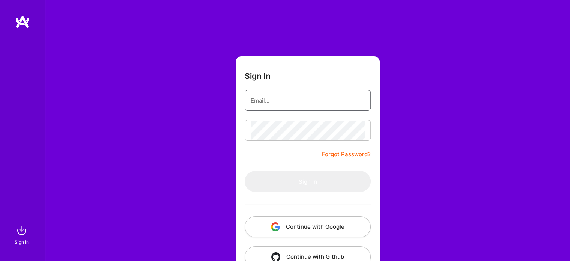
type input "[EMAIL_ADDRESS][DOMAIN_NAME]"
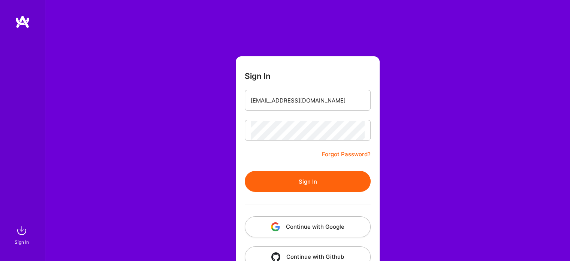
click at [315, 181] on button "Sign In" at bounding box center [308, 181] width 126 height 21
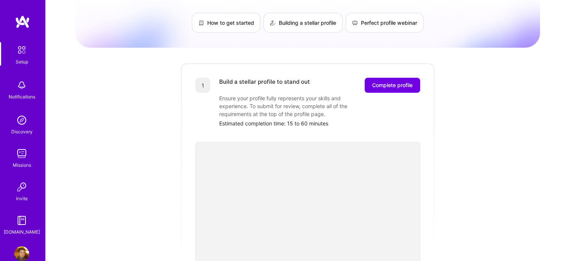
scroll to position [47, 0]
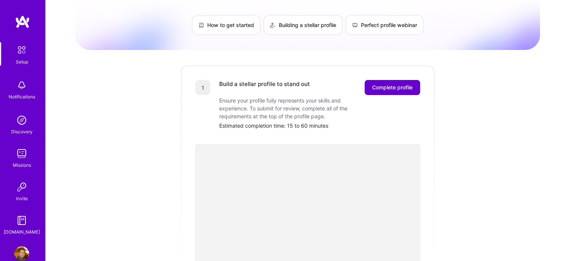
click at [389, 83] on button "Complete profile" at bounding box center [392, 87] width 55 height 15
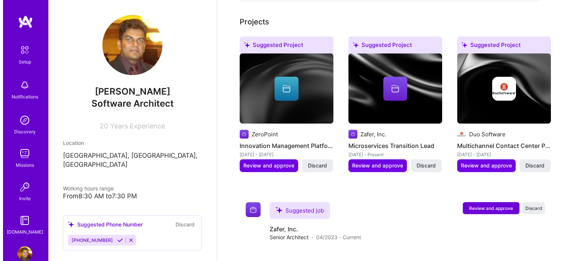
scroll to position [361, 0]
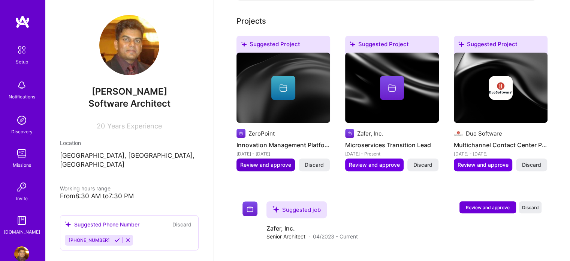
click at [268, 161] on span "Review and approve" at bounding box center [265, 164] width 51 height 7
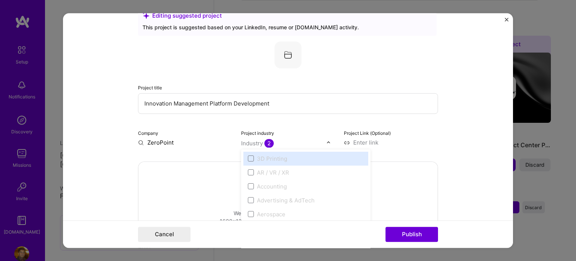
scroll to position [364, 0]
click at [268, 143] on span "2" at bounding box center [268, 143] width 9 height 9
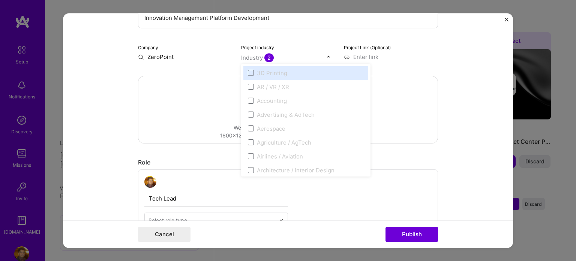
scroll to position [111, 0]
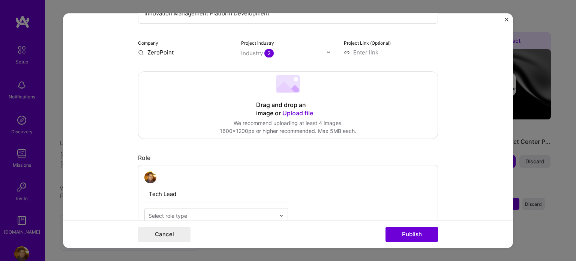
click at [166, 93] on div "Drag and drop an image or Upload file Upload file We recommend uploading at lea…" at bounding box center [287, 105] width 299 height 67
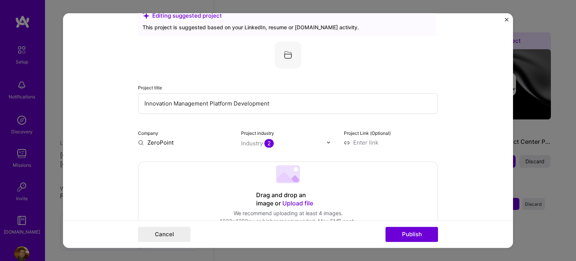
scroll to position [20, 0]
click at [370, 141] on input at bounding box center [391, 143] width 94 height 8
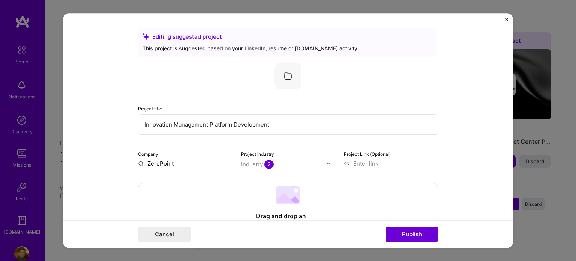
click at [277, 118] on input "Innovation Management Platform Development" at bounding box center [288, 124] width 300 height 21
type input "Innovation Management Platform Development - EY-Cognistreamer"
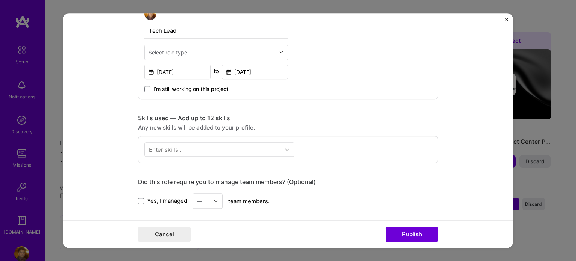
scroll to position [274, 0]
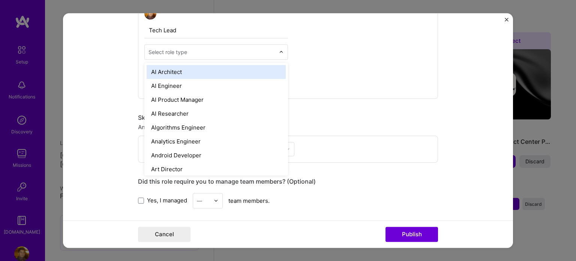
click at [279, 49] on div at bounding box center [283, 52] width 9 height 15
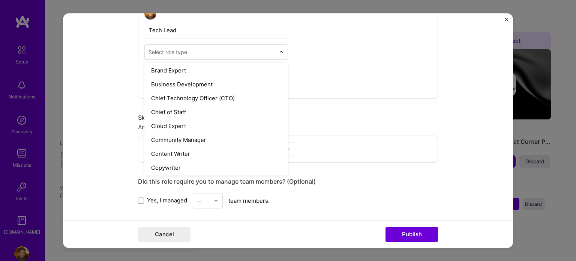
scroll to position [168, 0]
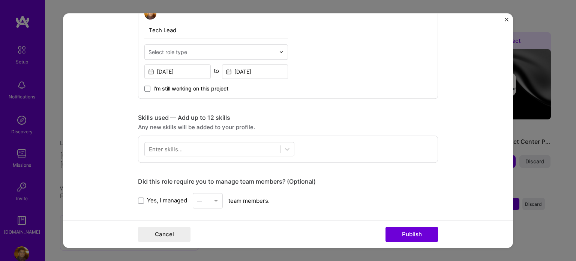
click at [95, 90] on form "Editing suggested project This project is suggested based on your LinkedIn, res…" at bounding box center [288, 130] width 450 height 235
click at [182, 51] on div "Select role type" at bounding box center [167, 52] width 39 height 8
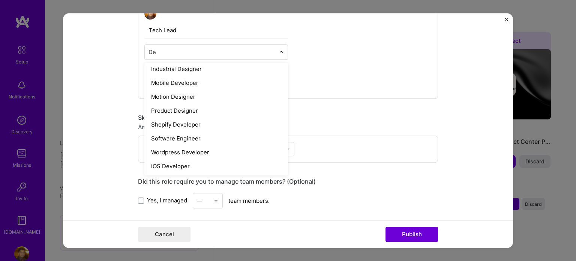
scroll to position [145, 0]
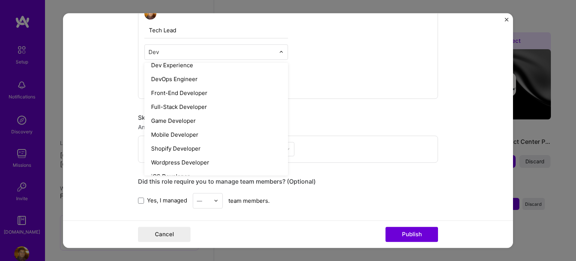
type input "Deve"
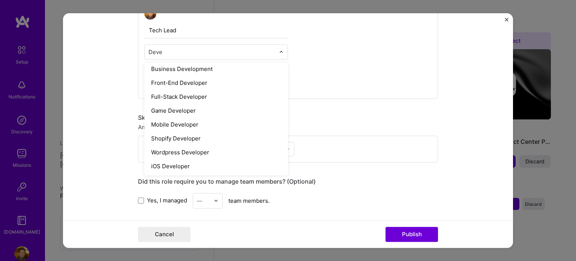
scroll to position [48, 0]
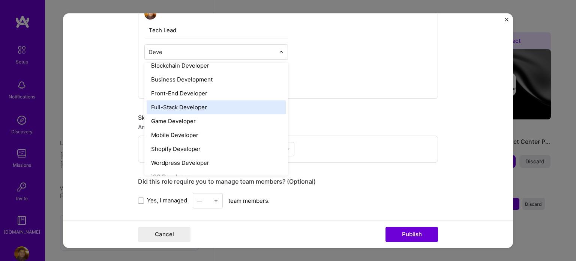
click at [181, 106] on div "Full-Stack Developer" at bounding box center [216, 107] width 139 height 14
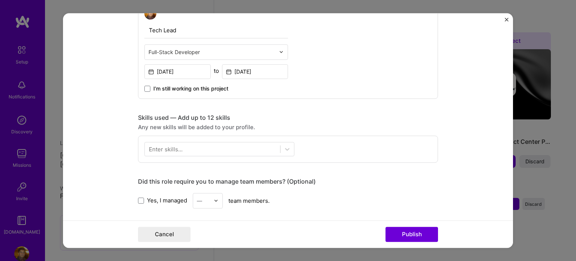
click at [106, 117] on form "Editing suggested project This project is suggested based on your LinkedIn, res…" at bounding box center [288, 130] width 450 height 235
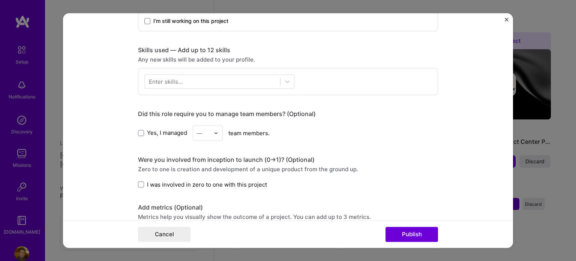
scroll to position [343, 0]
click at [162, 78] on div "Enter skills..." at bounding box center [166, 80] width 34 height 8
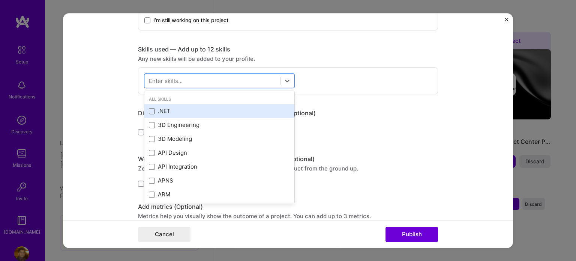
click at [149, 111] on span at bounding box center [152, 111] width 6 height 6
click at [0, 0] on input "checkbox" at bounding box center [0, 0] width 0 height 0
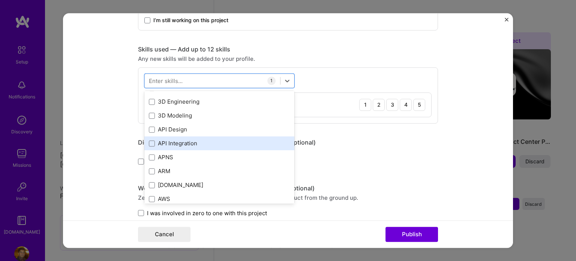
scroll to position [24, 0]
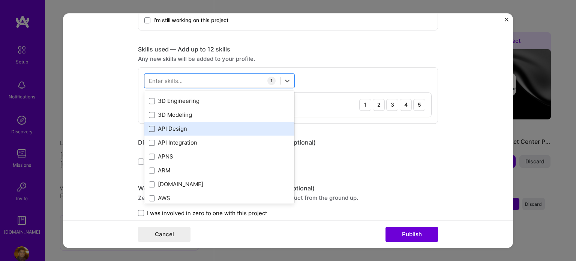
click at [149, 129] on span at bounding box center [152, 129] width 6 height 6
click at [0, 0] on input "checkbox" at bounding box center [0, 0] width 0 height 0
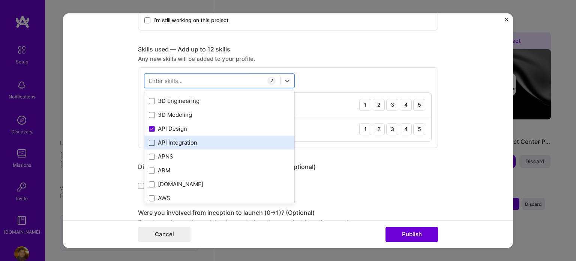
click at [149, 142] on span at bounding box center [152, 142] width 6 height 6
click at [0, 0] on input "checkbox" at bounding box center [0, 0] width 0 height 0
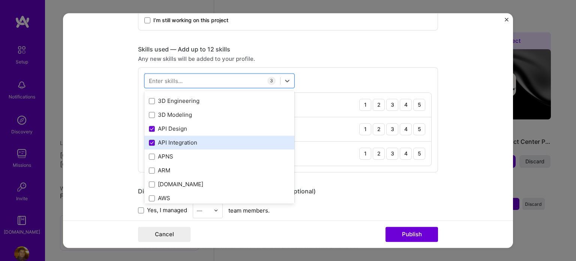
click at [149, 139] on span at bounding box center [152, 142] width 6 height 6
click at [0, 0] on input "checkbox" at bounding box center [0, 0] width 0 height 0
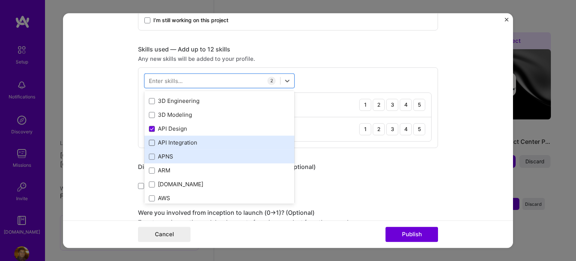
scroll to position [60, 0]
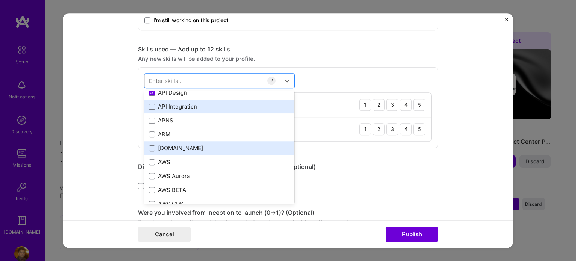
click at [149, 149] on span at bounding box center [152, 148] width 6 height 6
click at [0, 0] on input "checkbox" at bounding box center [0, 0] width 0 height 0
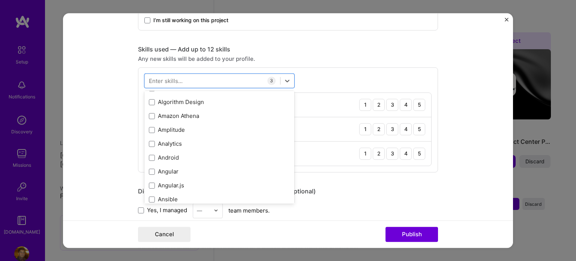
scroll to position [379, 0]
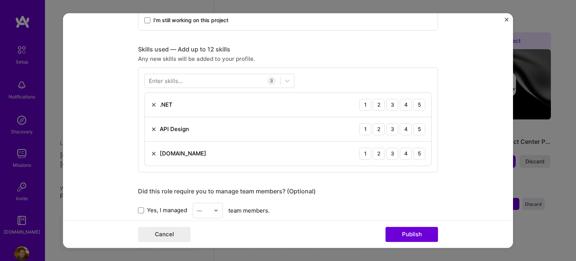
click at [168, 78] on div "Enter skills..." at bounding box center [166, 80] width 34 height 8
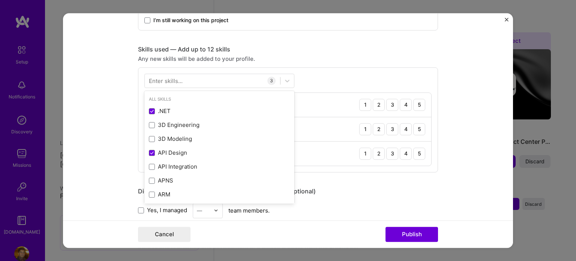
click at [174, 76] on div "Enter skills..." at bounding box center [166, 80] width 34 height 8
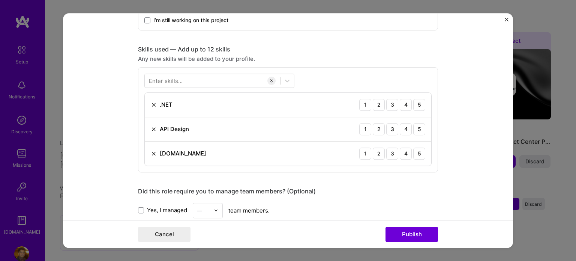
click at [170, 80] on div "Enter skills..." at bounding box center [166, 80] width 34 height 8
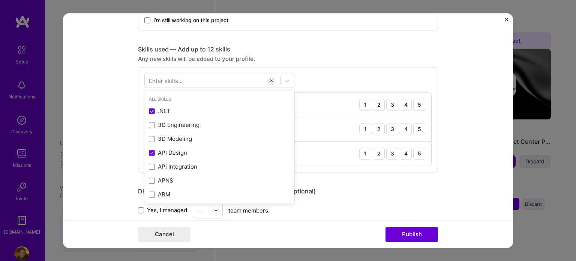
click at [151, 79] on div "Enter skills..." at bounding box center [166, 80] width 34 height 8
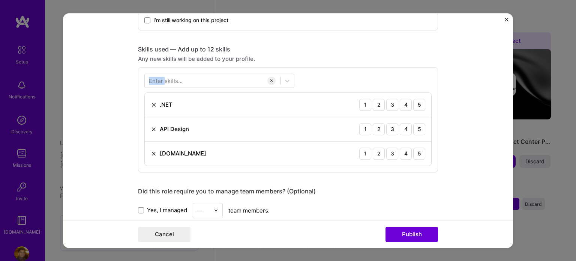
click at [151, 79] on div "Enter skills..." at bounding box center [166, 80] width 34 height 8
click at [130, 120] on form "Editing suggested project This project is suggested based on your LinkedIn, res…" at bounding box center [288, 130] width 450 height 235
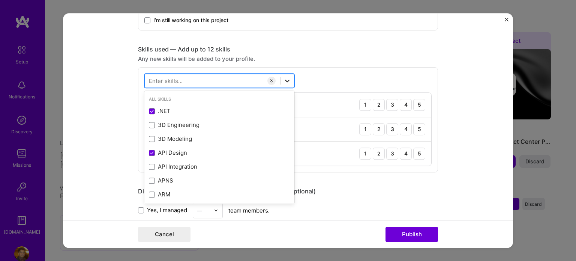
click at [286, 79] on icon at bounding box center [287, 80] width 4 height 3
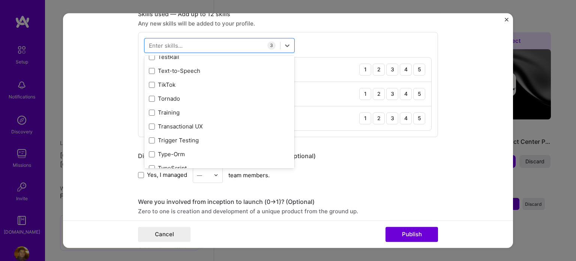
scroll to position [4670, 0]
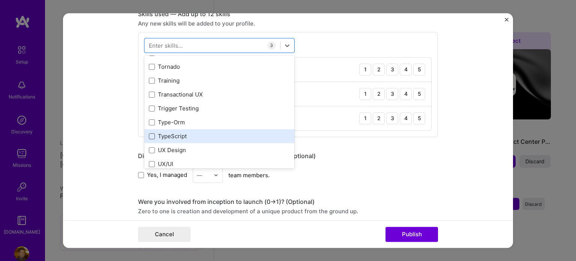
click at [150, 138] on span at bounding box center [152, 136] width 6 height 6
click at [0, 0] on input "checkbox" at bounding box center [0, 0] width 0 height 0
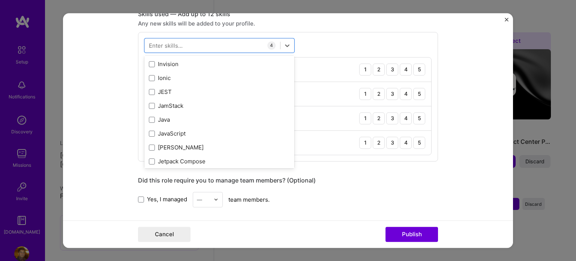
scroll to position [2354, 0]
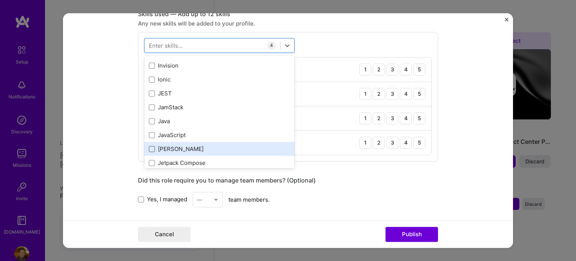
click at [149, 149] on span at bounding box center [152, 149] width 6 height 6
click at [0, 0] on input "checkbox" at bounding box center [0, 0] width 0 height 0
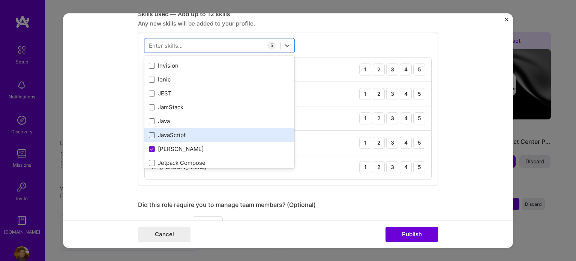
click at [149, 133] on span at bounding box center [152, 135] width 6 height 6
click at [0, 0] on input "checkbox" at bounding box center [0, 0] width 0 height 0
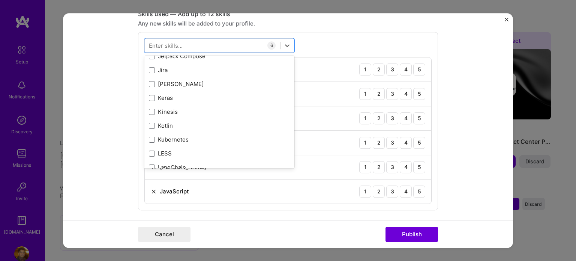
scroll to position [2449, 0]
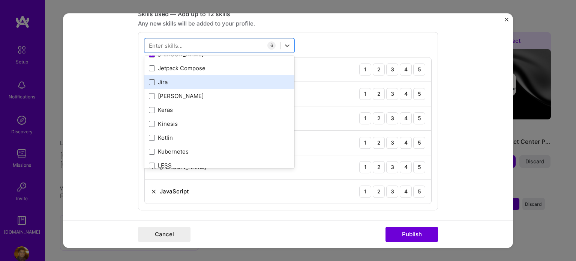
click at [149, 79] on span at bounding box center [152, 82] width 6 height 6
click at [0, 0] on input "checkbox" at bounding box center [0, 0] width 0 height 0
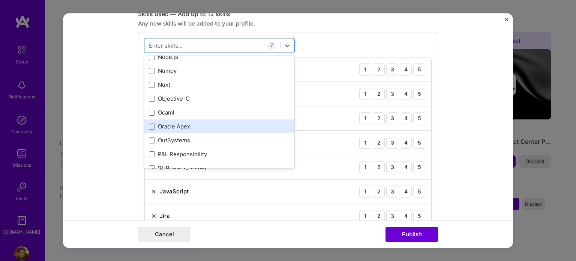
scroll to position [3097, 0]
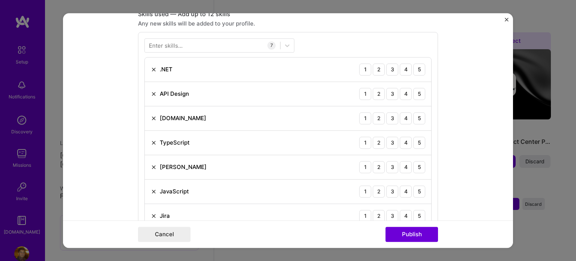
click at [172, 44] on div "Enter skills..." at bounding box center [166, 45] width 34 height 8
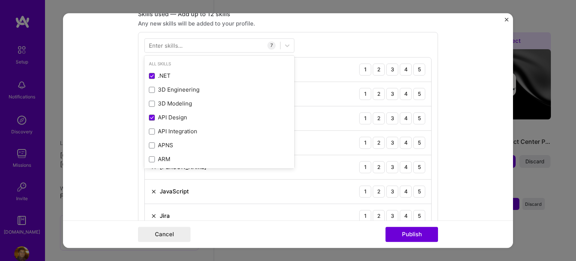
click at [172, 44] on div "Enter skills..." at bounding box center [166, 45] width 34 height 8
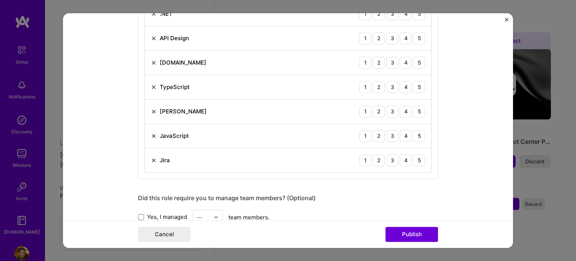
scroll to position [385, 0]
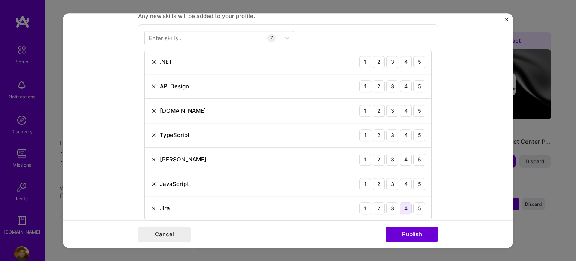
click at [401, 208] on div "4" at bounding box center [406, 208] width 12 height 12
click at [388, 181] on div "3" at bounding box center [392, 184] width 12 height 12
click at [405, 155] on div "4" at bounding box center [406, 159] width 12 height 12
click at [417, 159] on div "5" at bounding box center [419, 159] width 12 height 12
click at [401, 132] on div "4" at bounding box center [406, 135] width 12 height 12
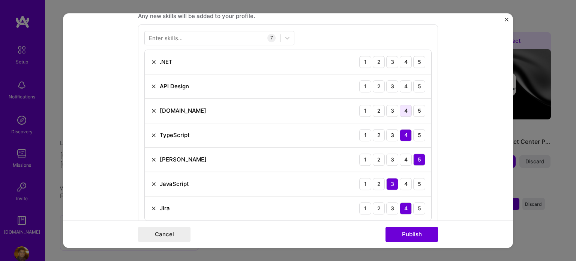
click at [401, 109] on div "4" at bounding box center [406, 111] width 12 height 12
click at [413, 85] on div "5" at bounding box center [419, 86] width 12 height 12
click at [418, 58] on div "5" at bounding box center [419, 62] width 12 height 12
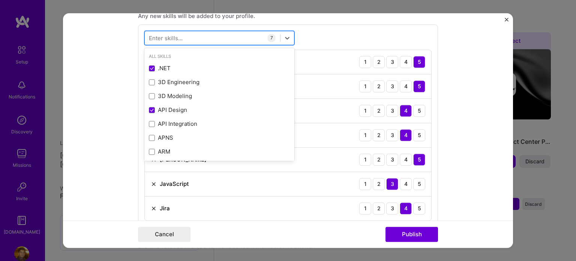
click at [195, 38] on div at bounding box center [212, 37] width 135 height 12
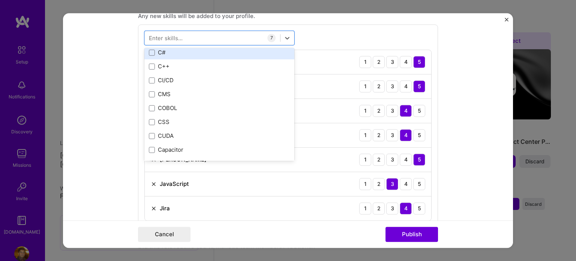
click at [156, 52] on div "C#" at bounding box center [219, 53] width 141 height 8
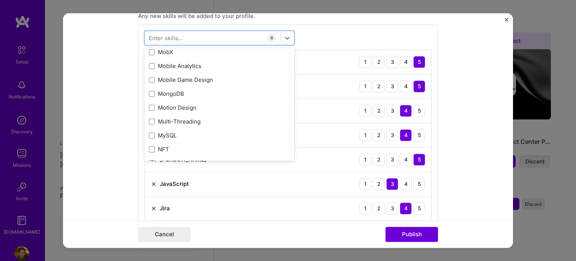
scroll to position [2900, 0]
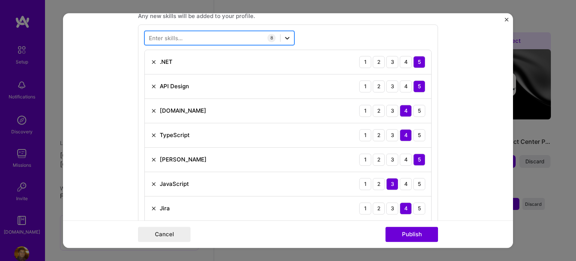
click at [284, 36] on icon at bounding box center [286, 37] width 7 height 7
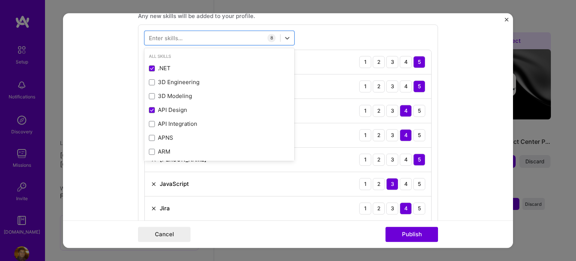
click at [152, 55] on div "All Skills" at bounding box center [219, 56] width 150 height 8
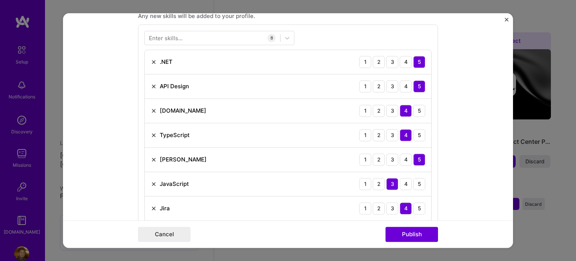
click at [169, 36] on div "Enter skills..." at bounding box center [166, 38] width 34 height 8
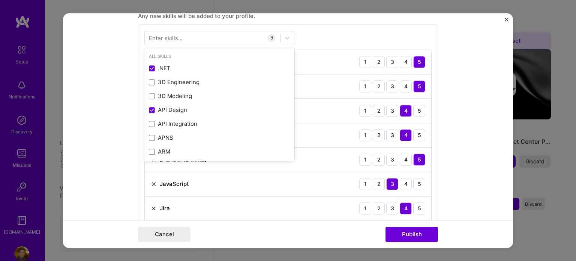
click at [149, 34] on div "Enter skills..." at bounding box center [166, 38] width 34 height 8
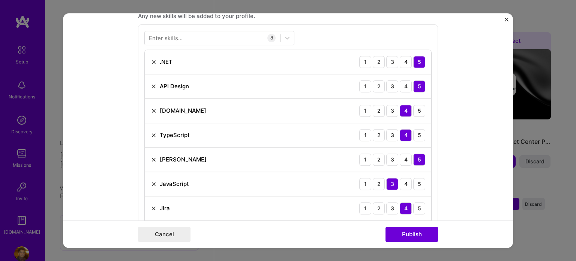
click at [149, 35] on div "Enter skills..." at bounding box center [166, 38] width 34 height 8
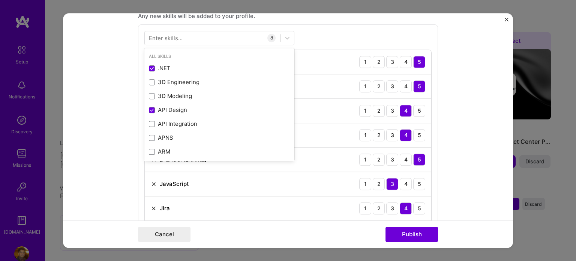
click at [149, 35] on div "Enter skills..." at bounding box center [166, 38] width 34 height 8
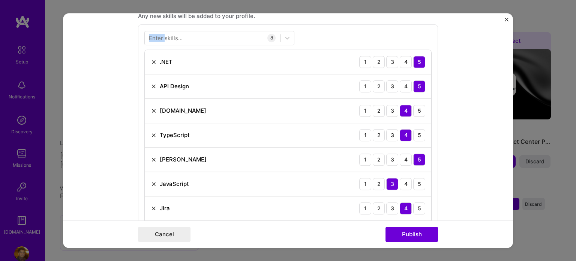
click at [149, 35] on div "Enter skills..." at bounding box center [166, 38] width 34 height 8
click at [84, 174] on form "Editing suggested project This project is suggested based on your LinkedIn, res…" at bounding box center [288, 130] width 450 height 235
click at [414, 233] on button "Publish" at bounding box center [411, 233] width 52 height 15
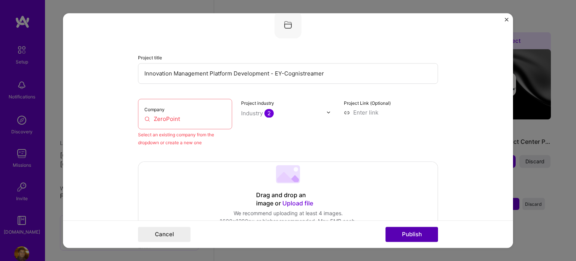
scroll to position [49, 0]
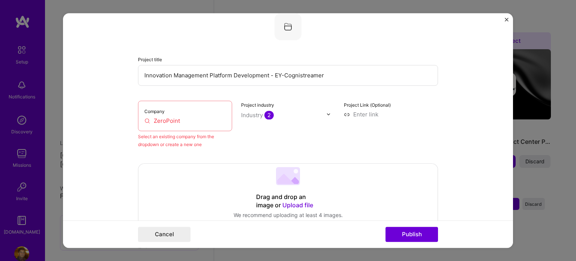
click at [166, 120] on input "ZeroPoint" at bounding box center [184, 121] width 81 height 8
click at [149, 122] on input "ZeroPoint" at bounding box center [184, 121] width 81 height 8
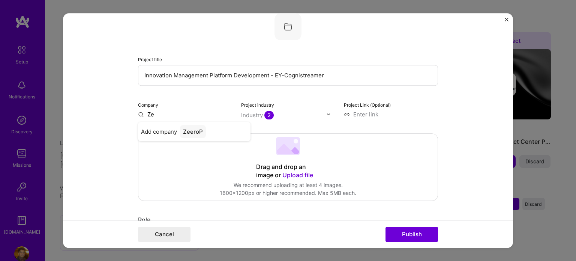
type input "Z"
type input "E"
click at [120, 126] on form "Editing suggested project This project is suggested based on your LinkedIn, res…" at bounding box center [288, 130] width 450 height 235
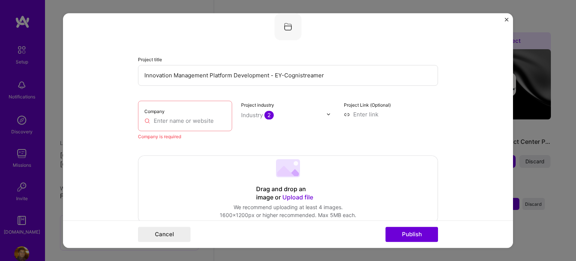
click at [159, 121] on input "text" at bounding box center [184, 121] width 81 height 8
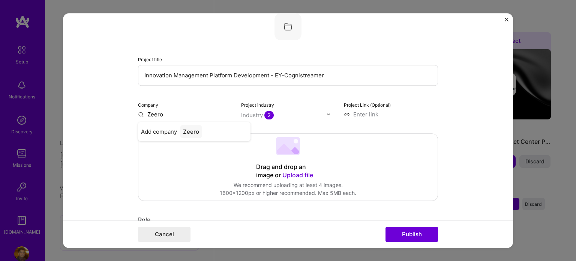
scroll to position [0, 0]
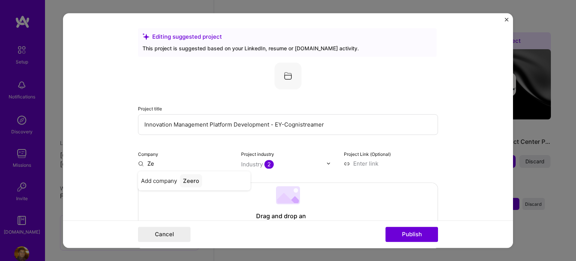
type input "Z"
click at [104, 181] on form "Editing suggested project This project is suggested based on your LinkedIn, res…" at bounding box center [288, 130] width 450 height 235
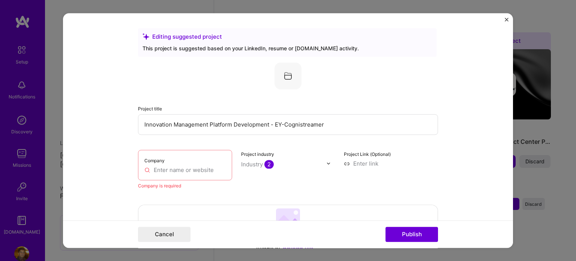
click at [144, 172] on input "text" at bounding box center [184, 170] width 81 height 8
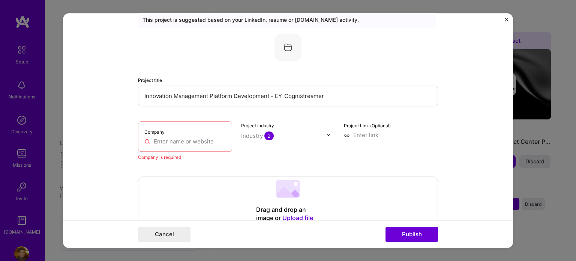
click at [157, 146] on div "Company" at bounding box center [185, 136] width 94 height 30
click at [156, 138] on input "text" at bounding box center [184, 141] width 81 height 8
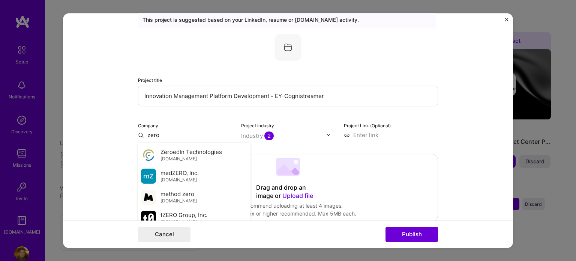
scroll to position [72, 0]
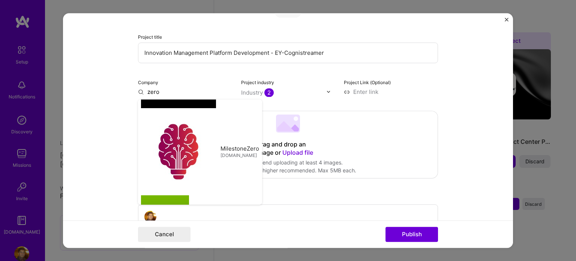
type input "zero"
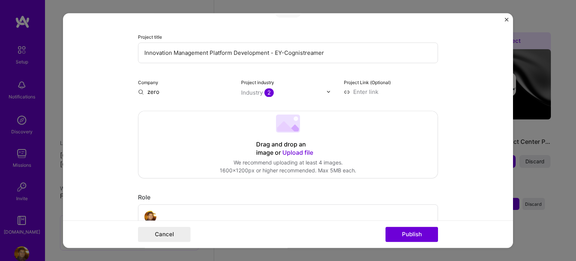
click at [160, 86] on div "Company zero" at bounding box center [185, 87] width 94 height 18
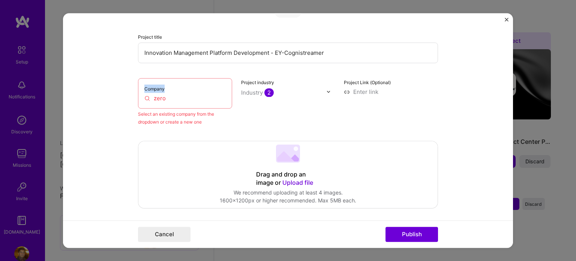
click at [160, 86] on div "Company zero" at bounding box center [185, 93] width 94 height 30
click at [163, 97] on input "zero" at bounding box center [184, 98] width 81 height 8
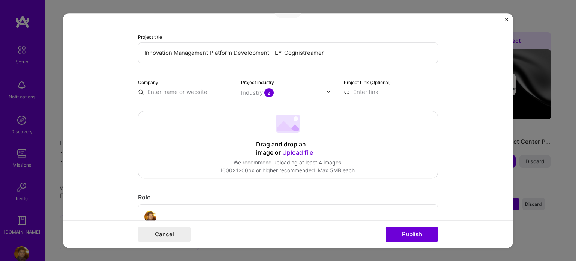
paste input "[URL][DOMAIN_NAME]"
click at [121, 123] on form "Editing suggested project This project is suggested based on your LinkedIn, res…" at bounding box center [288, 130] width 450 height 235
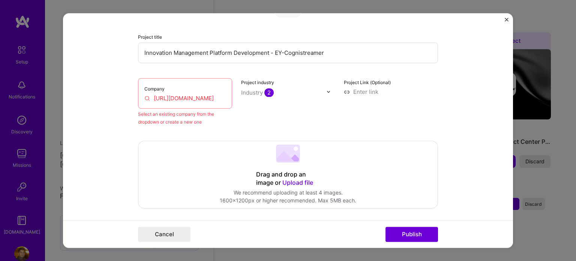
click at [169, 103] on div "Company [URL][DOMAIN_NAME]" at bounding box center [185, 93] width 94 height 30
click at [173, 97] on input "[URL][DOMAIN_NAME]" at bounding box center [184, 98] width 81 height 8
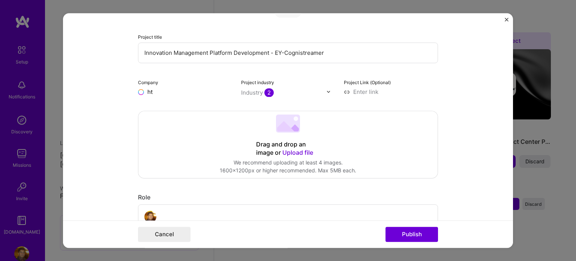
type input "h"
click at [163, 88] on input "text" at bounding box center [185, 92] width 94 height 8
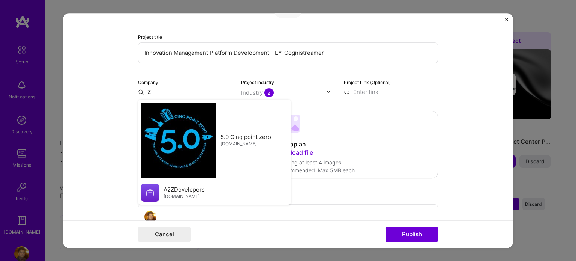
type input "Z"
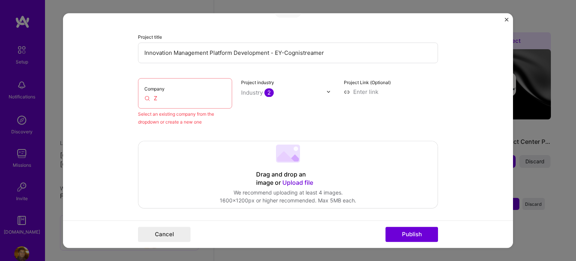
click at [192, 93] on div "Company Z" at bounding box center [185, 93] width 94 height 30
click at [183, 123] on div "Select an existing company from the dropdown or create a new one" at bounding box center [185, 118] width 94 height 16
click at [156, 97] on input "Z" at bounding box center [184, 98] width 81 height 8
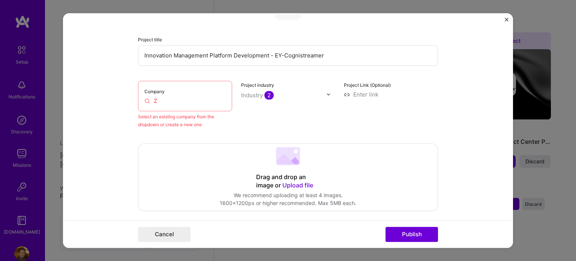
scroll to position [68, 0]
click at [157, 99] on input "Z" at bounding box center [184, 101] width 81 height 8
click at [344, 96] on input at bounding box center [391, 95] width 94 height 8
paste input "[URL][DOMAIN_NAME]"
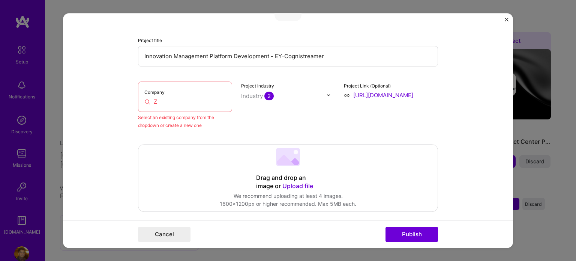
scroll to position [0, 78]
type input "[URL][DOMAIN_NAME]"
click at [159, 102] on input "Z" at bounding box center [184, 101] width 81 height 8
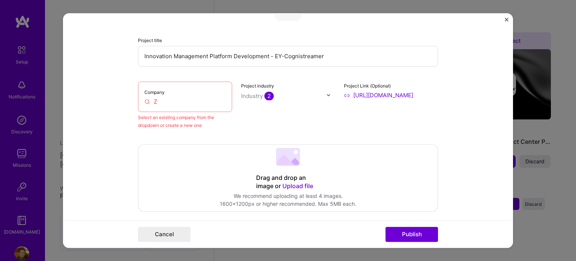
click at [159, 102] on input "Z" at bounding box center [184, 101] width 81 height 8
click at [200, 108] on div "Company Zero" at bounding box center [185, 96] width 94 height 30
click at [171, 103] on input "Zero" at bounding box center [184, 101] width 81 height 8
click at [163, 100] on input "ZeroP" at bounding box center [184, 101] width 81 height 8
click at [172, 100] on input "ZeroP" at bounding box center [184, 101] width 81 height 8
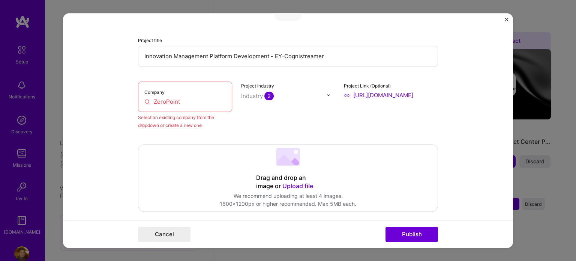
click at [163, 99] on input "ZeroPoint" at bounding box center [184, 101] width 81 height 8
click at [182, 99] on input "ZeroPoint" at bounding box center [184, 101] width 81 height 8
click at [301, 93] on input "text" at bounding box center [283, 96] width 85 height 8
click at [267, 93] on span "2" at bounding box center [268, 95] width 9 height 9
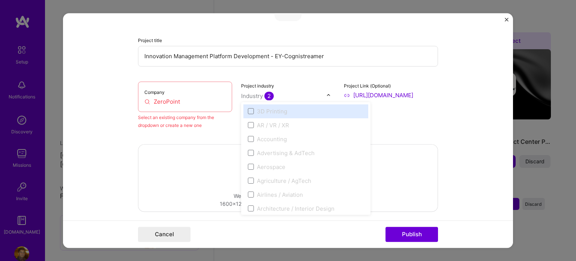
click at [267, 93] on span "2" at bounding box center [268, 95] width 9 height 9
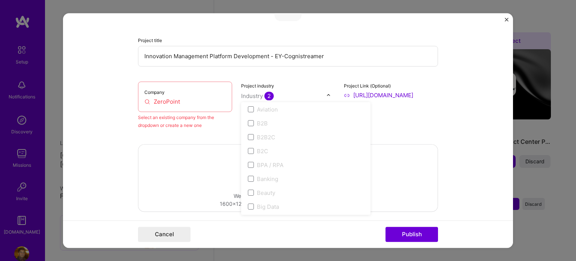
scroll to position [190, 0]
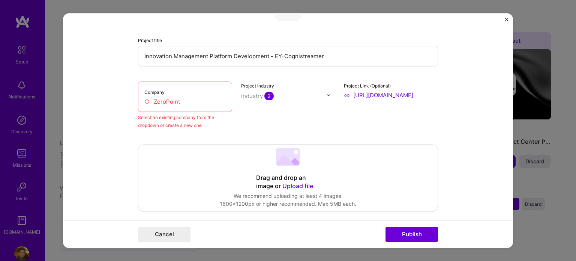
click at [69, 129] on form "Editing suggested project This project is suggested based on your LinkedIn, res…" at bounding box center [288, 130] width 450 height 235
click at [144, 106] on div "Company ZeroPoint" at bounding box center [185, 96] width 94 height 30
click at [393, 234] on button "Publish" at bounding box center [411, 233] width 52 height 15
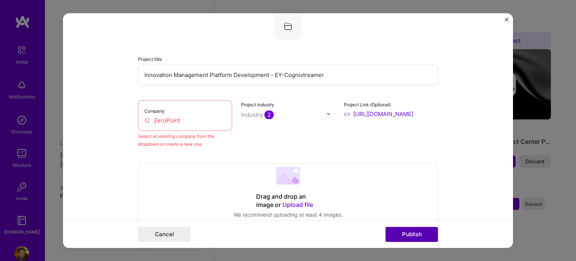
scroll to position [49, 0]
click at [163, 119] on input "ZeroPoint" at bounding box center [184, 121] width 81 height 8
click at [180, 120] on input "ZeroPoint" at bounding box center [184, 121] width 81 height 8
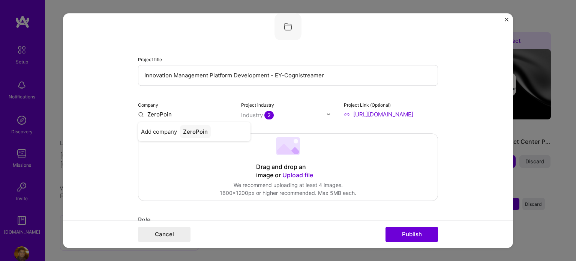
type input "ZeroPoint"
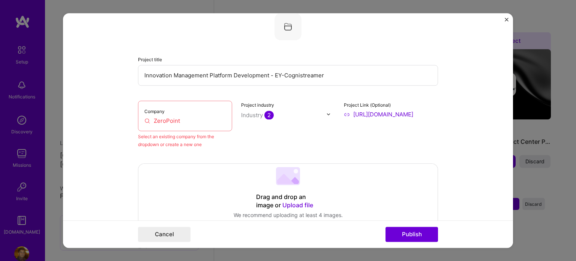
click at [508, 20] on img "Close" at bounding box center [507, 20] width 4 height 4
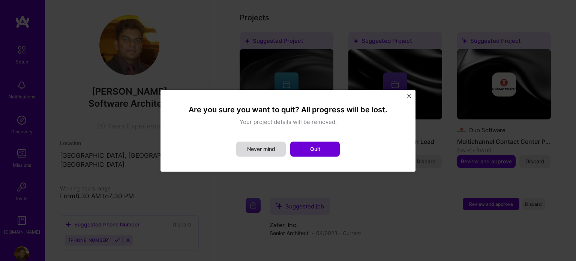
click at [256, 153] on button "Never mind" at bounding box center [260, 148] width 49 height 15
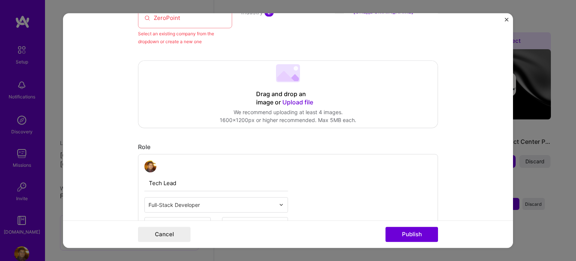
scroll to position [78, 0]
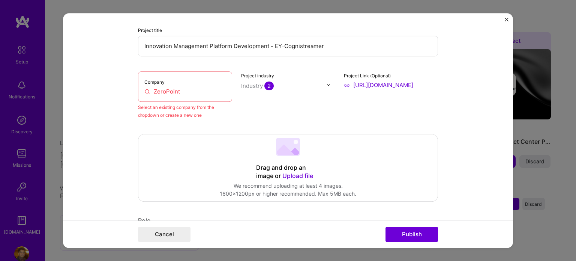
click at [68, 126] on form "Editing suggested project This project is suggested based on your LinkedIn, res…" at bounding box center [288, 130] width 450 height 235
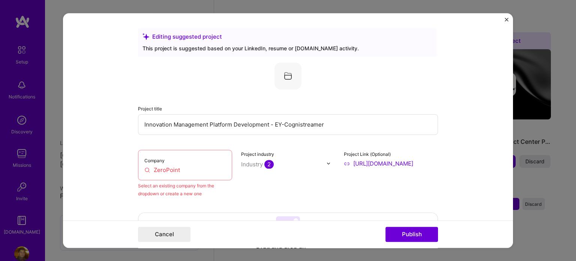
click at [285, 76] on img at bounding box center [287, 75] width 27 height 27
click at [397, 232] on button "Publish" at bounding box center [411, 233] width 52 height 15
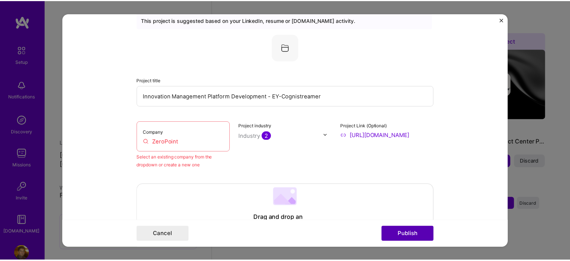
scroll to position [49, 0]
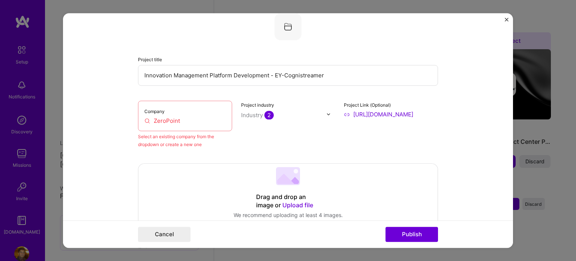
click at [506, 20] on img "Close" at bounding box center [507, 20] width 4 height 4
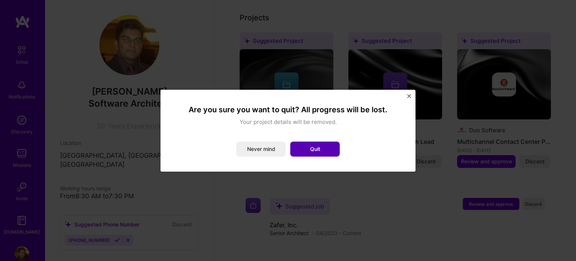
click at [313, 151] on button "Quit" at bounding box center [314, 148] width 49 height 15
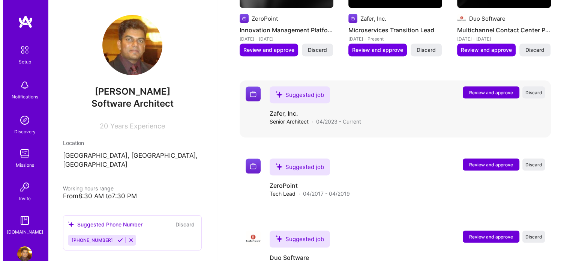
scroll to position [475, 0]
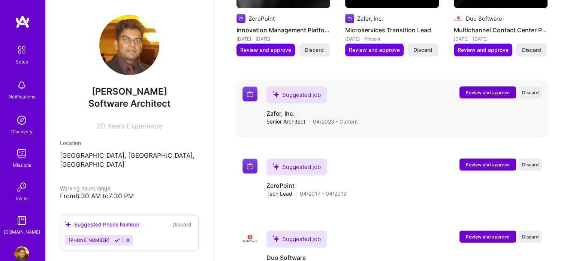
click at [484, 89] on span "Review and approve" at bounding box center [488, 92] width 44 height 6
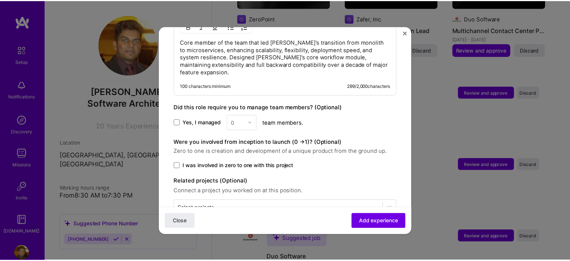
scroll to position [392, 0]
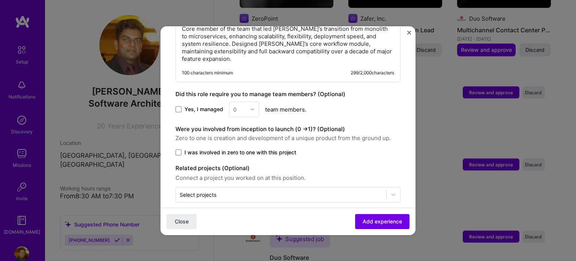
click at [409, 33] on img "Close" at bounding box center [409, 33] width 4 height 4
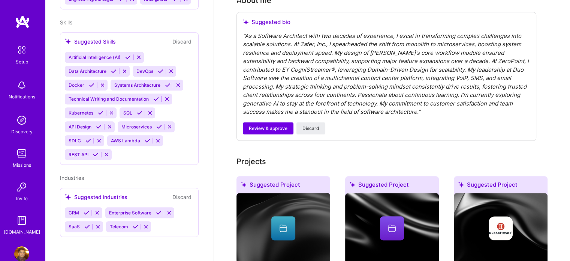
scroll to position [221, 0]
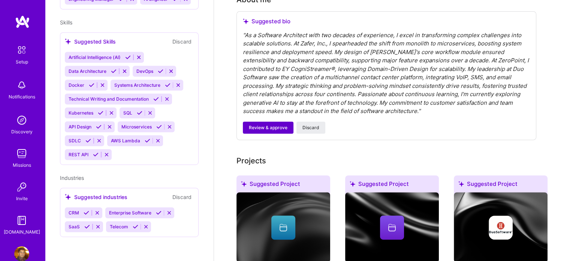
click at [271, 124] on span "Review & approve" at bounding box center [268, 127] width 39 height 7
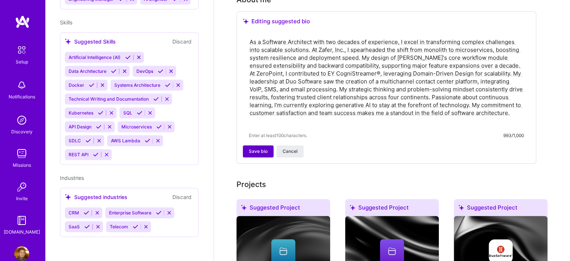
click at [254, 148] on span "Save bio" at bounding box center [258, 151] width 19 height 7
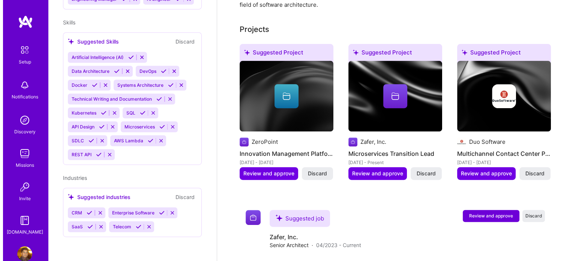
scroll to position [298, 0]
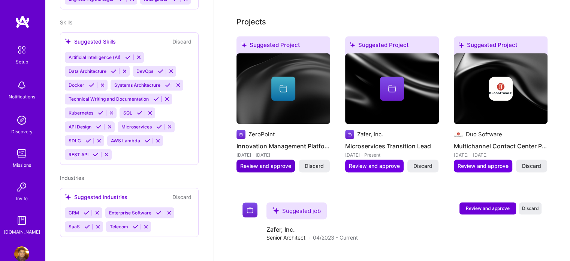
click at [273, 162] on span "Review and approve" at bounding box center [265, 165] width 51 height 7
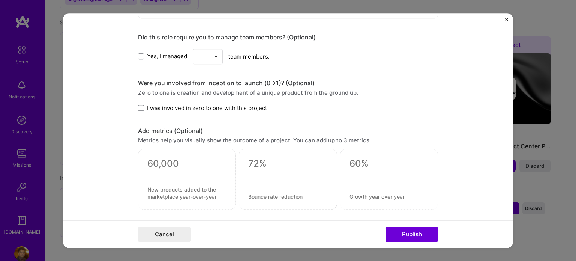
scroll to position [419, 0]
click at [415, 237] on button "Publish" at bounding box center [411, 233] width 52 height 15
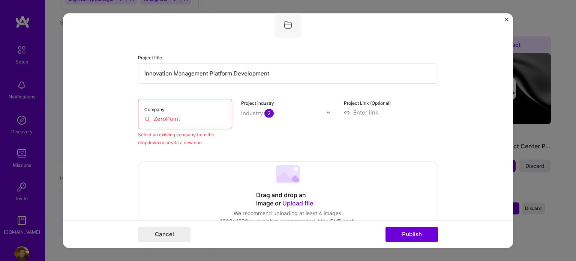
scroll to position [49, 0]
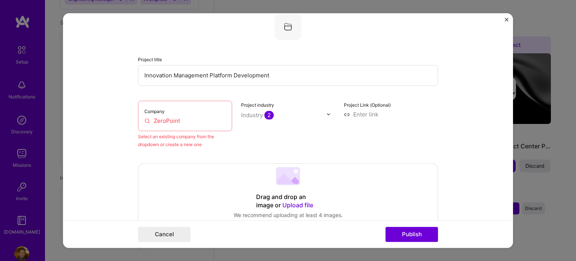
click at [179, 117] on input "ZeroPoint" at bounding box center [184, 121] width 81 height 8
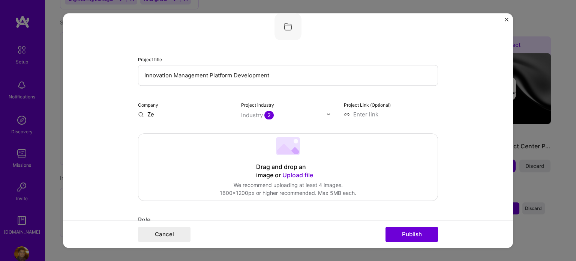
type input "Z"
click at [506, 20] on img "Close" at bounding box center [507, 20] width 4 height 4
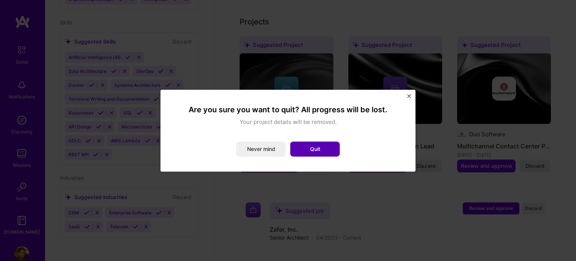
click at [318, 150] on button "Quit" at bounding box center [314, 148] width 49 height 15
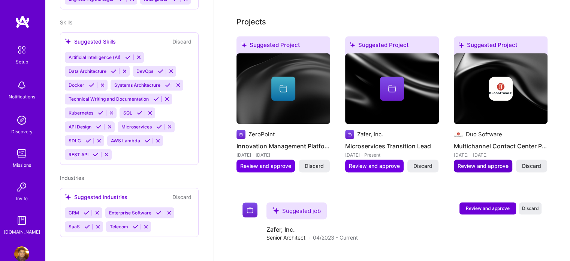
click at [481, 162] on span "Review and approve" at bounding box center [483, 165] width 51 height 7
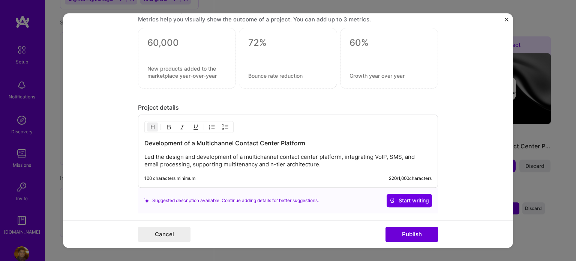
scroll to position [540, 0]
click at [415, 232] on button "Publish" at bounding box center [411, 233] width 52 height 15
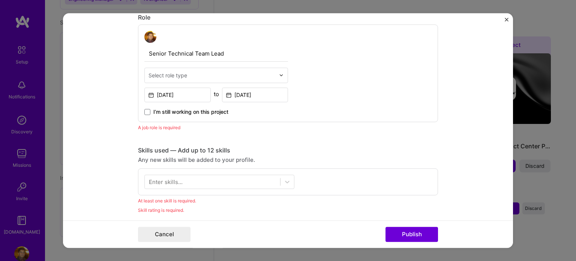
scroll to position [209, 0]
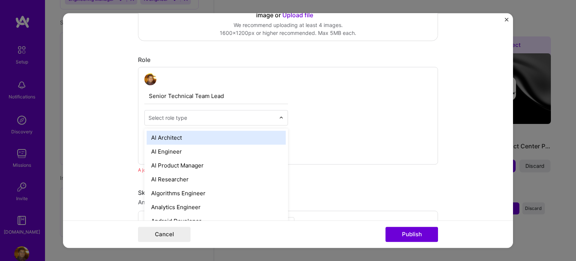
click at [204, 115] on input "text" at bounding box center [211, 118] width 127 height 8
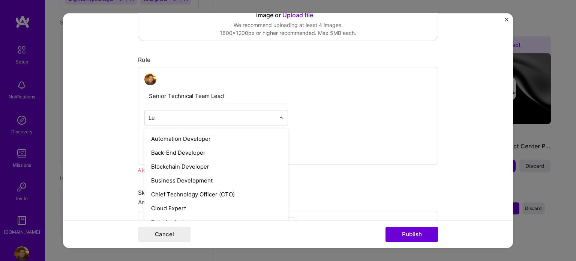
scroll to position [0, 0]
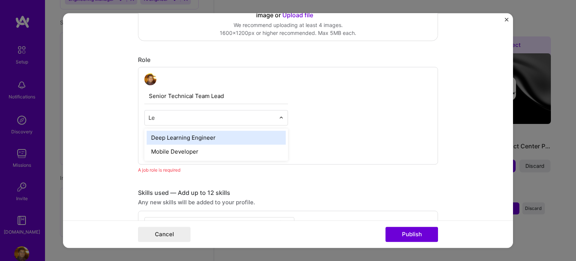
type input "L"
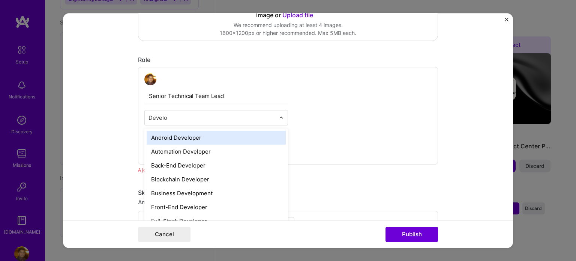
type input "Develop"
click at [159, 117] on input "Develop" at bounding box center [211, 118] width 127 height 8
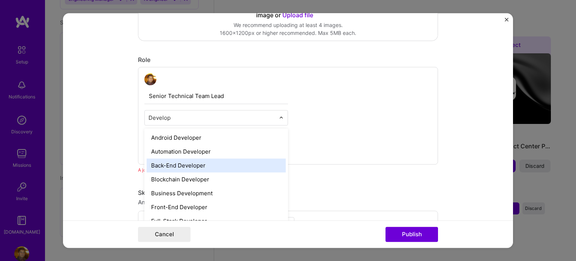
click at [186, 164] on div "Back-End Developer" at bounding box center [216, 165] width 139 height 14
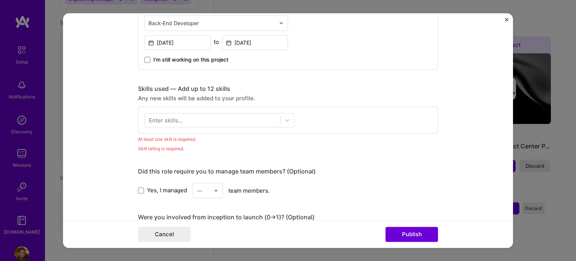
scroll to position [304, 0]
click at [165, 118] on div "Enter skills..." at bounding box center [166, 119] width 34 height 8
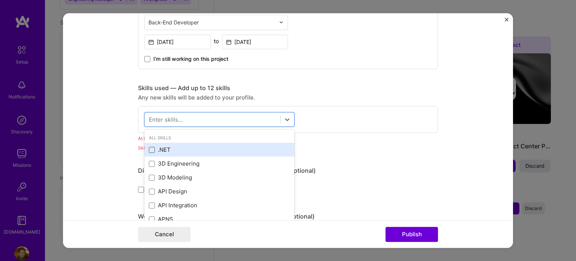
click at [149, 150] on span at bounding box center [152, 150] width 6 height 6
click at [0, 0] on input "checkbox" at bounding box center [0, 0] width 0 height 0
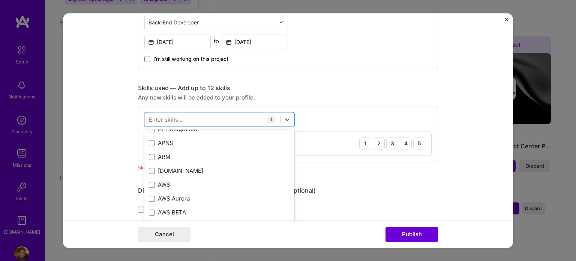
scroll to position [81, 0]
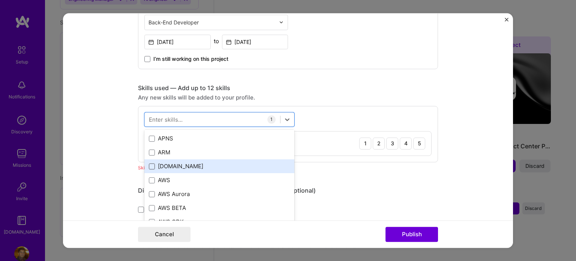
click at [150, 166] on span at bounding box center [152, 166] width 6 height 6
click at [0, 0] on input "checkbox" at bounding box center [0, 0] width 0 height 0
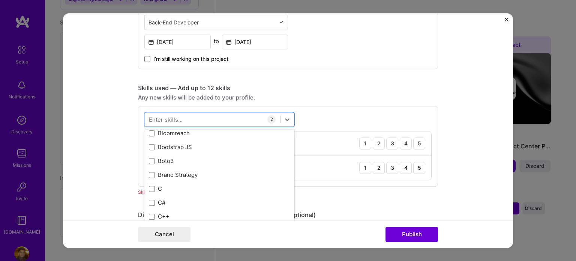
scroll to position [746, 0]
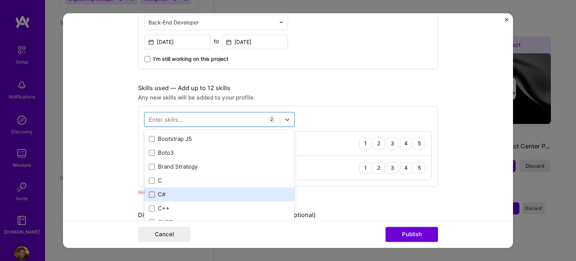
click at [149, 192] on span at bounding box center [152, 194] width 6 height 6
click at [0, 0] on input "checkbox" at bounding box center [0, 0] width 0 height 0
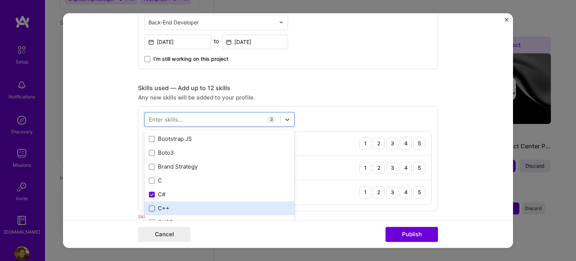
click at [149, 206] on span at bounding box center [152, 208] width 6 height 6
click at [0, 0] on input "checkbox" at bounding box center [0, 0] width 0 height 0
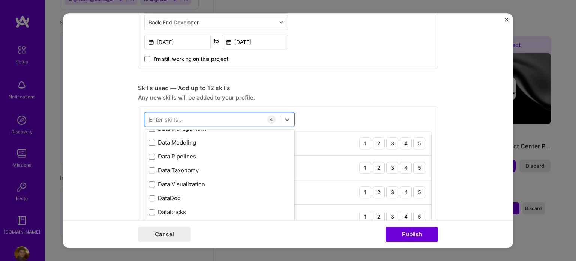
scroll to position [1227, 0]
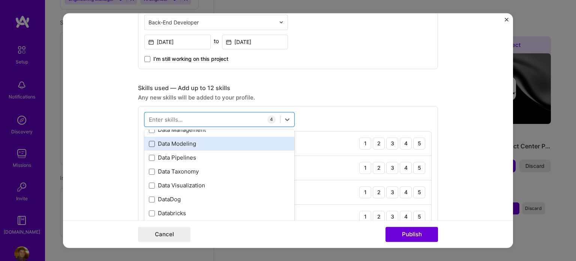
click at [150, 142] on span at bounding box center [152, 144] width 6 height 6
click at [0, 0] on input "checkbox" at bounding box center [0, 0] width 0 height 0
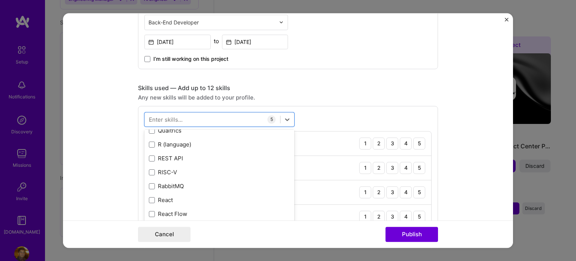
scroll to position [3671, 0]
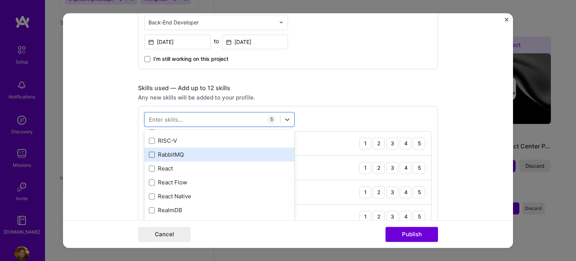
click at [149, 153] on span at bounding box center [152, 154] width 6 height 6
click at [0, 0] on input "checkbox" at bounding box center [0, 0] width 0 height 0
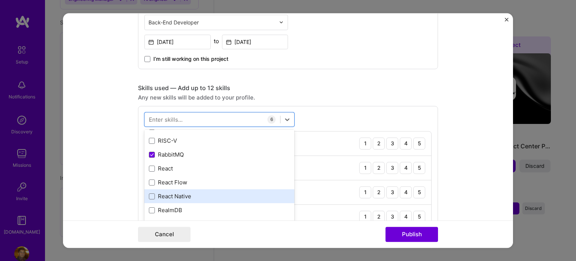
scroll to position [3713, 0]
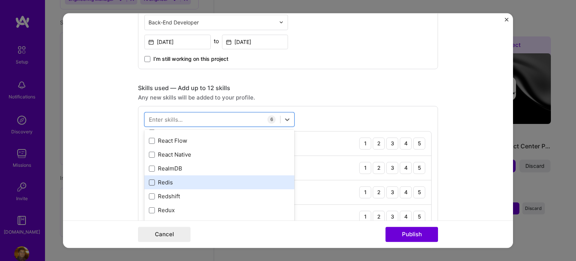
click at [149, 179] on span at bounding box center [152, 182] width 6 height 6
click at [0, 0] on input "checkbox" at bounding box center [0, 0] width 0 height 0
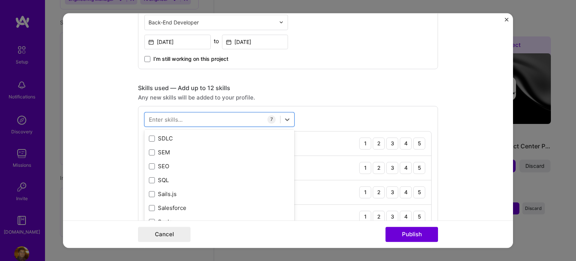
scroll to position [3981, 0]
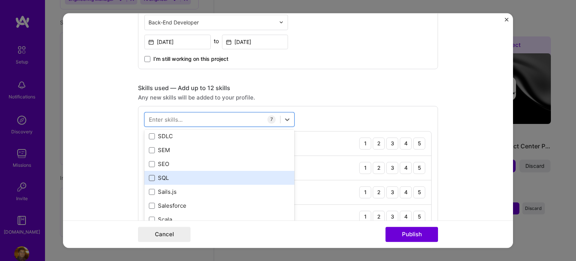
click at [149, 176] on span at bounding box center [152, 178] width 6 height 6
click at [0, 0] on input "checkbox" at bounding box center [0, 0] width 0 height 0
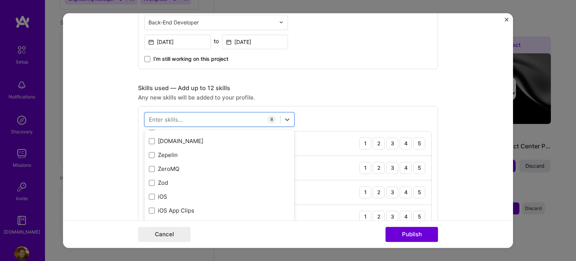
scroll to position [5149, 0]
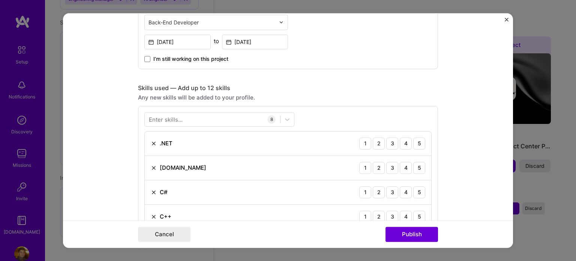
click at [433, 113] on div "Enter skills... 8 .NET 1 2 3 4 5 [DOMAIN_NAME] 1 2 3 4 5 C# 1 2 3 4 5 C++ 1 2 3…" at bounding box center [288, 219] width 300 height 227
click at [416, 139] on div "5" at bounding box center [419, 143] width 12 height 12
click at [405, 168] on div "4" at bounding box center [406, 168] width 12 height 12
click at [418, 192] on div "5" at bounding box center [419, 192] width 12 height 12
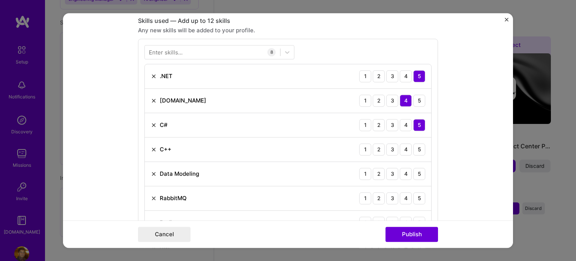
scroll to position [372, 0]
click at [389, 145] on div "3" at bounding box center [392, 149] width 12 height 12
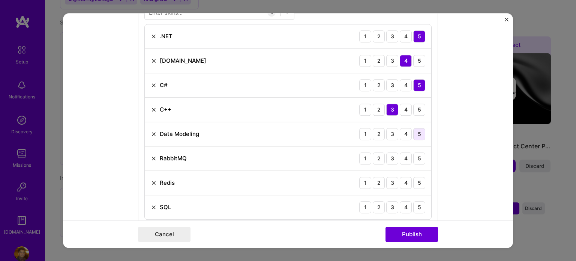
click at [418, 134] on div "5" at bounding box center [419, 134] width 12 height 12
click at [404, 156] on div "4" at bounding box center [406, 158] width 12 height 12
click at [418, 180] on div "5" at bounding box center [419, 183] width 12 height 12
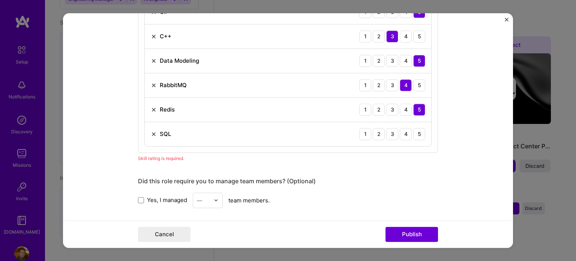
scroll to position [484, 0]
click at [416, 131] on div "5" at bounding box center [419, 133] width 12 height 12
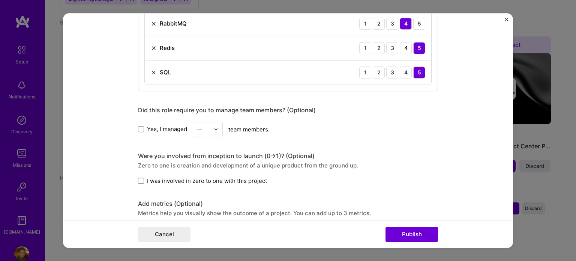
scroll to position [549, 0]
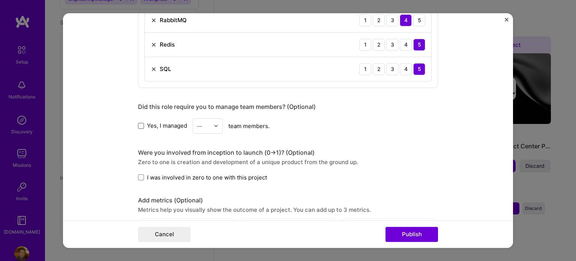
click at [138, 123] on span at bounding box center [141, 126] width 6 height 6
click at [0, 0] on input "Yes, I managed" at bounding box center [0, 0] width 0 height 0
click at [211, 122] on div "—" at bounding box center [203, 125] width 21 height 15
click at [202, 214] on div "6" at bounding box center [207, 215] width 25 height 14
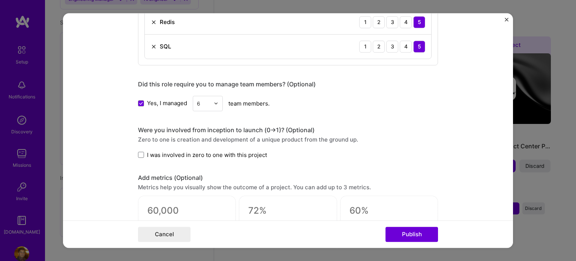
scroll to position [574, 0]
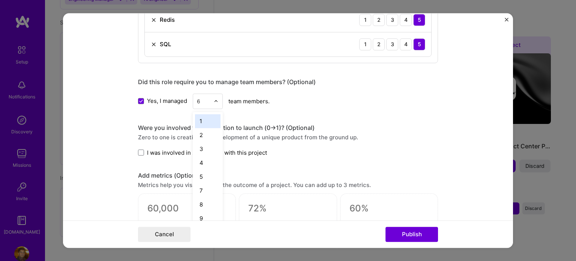
click at [214, 102] on div at bounding box center [218, 101] width 9 height 15
click at [201, 178] on div "5" at bounding box center [207, 176] width 25 height 14
click at [97, 150] on form "Editing suggested project This project is suggested based on your LinkedIn, res…" at bounding box center [288, 130] width 450 height 235
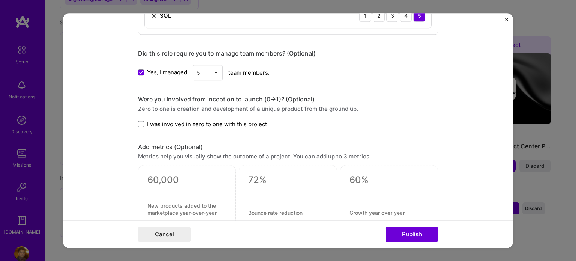
scroll to position [606, 0]
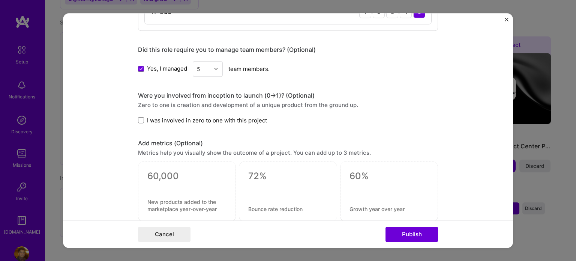
click at [138, 120] on span at bounding box center [141, 120] width 6 height 6
click at [0, 0] on input "I was involved in zero to one with this project" at bounding box center [0, 0] width 0 height 0
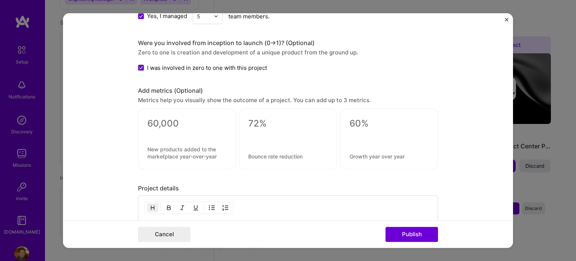
click at [171, 133] on div at bounding box center [186, 133] width 79 height 8
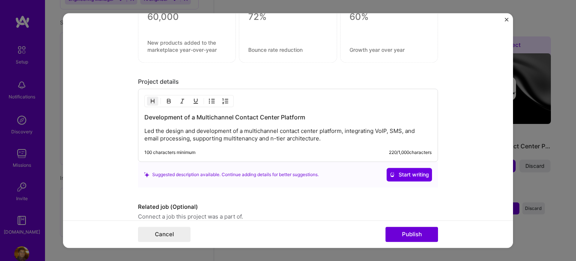
scroll to position [796, 0]
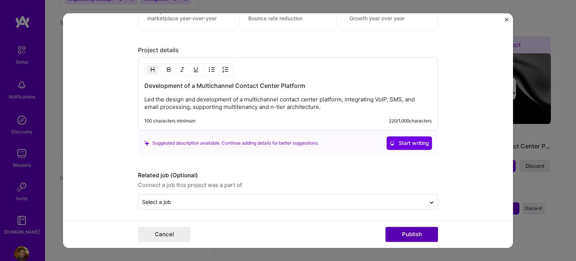
click at [405, 232] on button "Publish" at bounding box center [411, 233] width 52 height 15
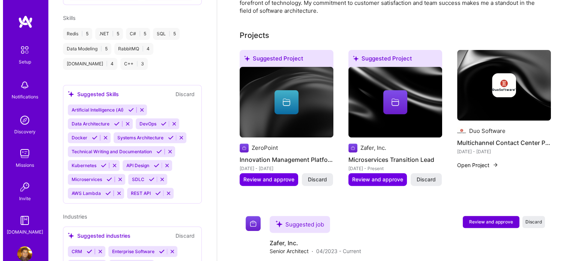
scroll to position [274, 0]
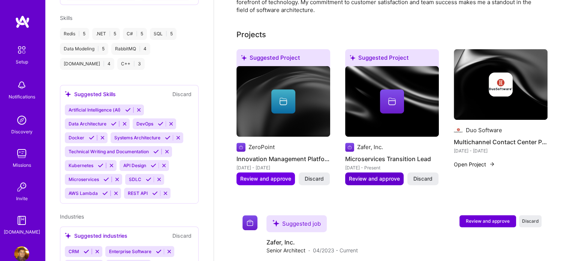
click at [385, 172] on button "Review and approve" at bounding box center [374, 178] width 58 height 13
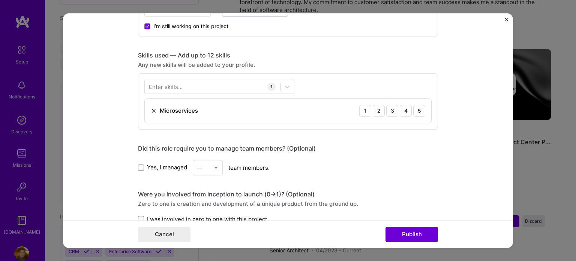
scroll to position [337, 0]
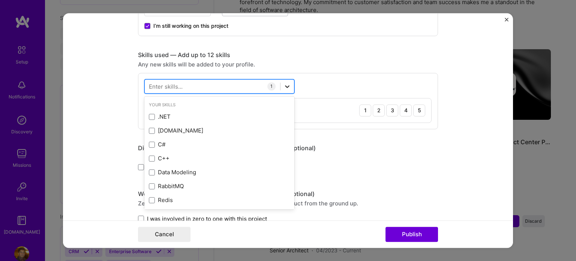
click at [285, 85] on icon at bounding box center [287, 86] width 4 height 3
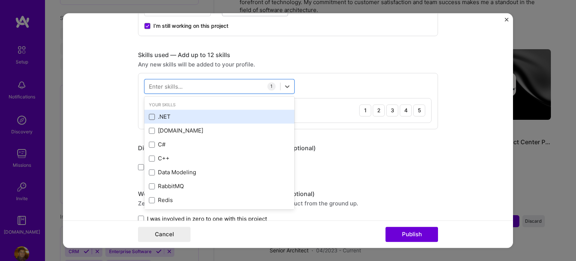
click at [151, 118] on span at bounding box center [152, 117] width 6 height 6
click at [0, 0] on input "checkbox" at bounding box center [0, 0] width 0 height 0
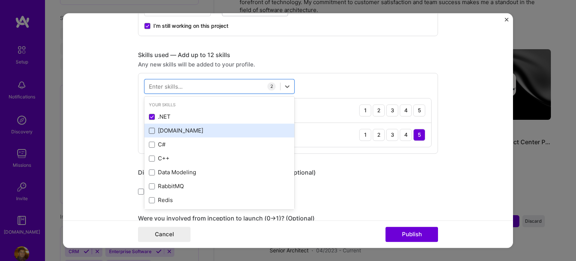
click at [149, 132] on span at bounding box center [152, 130] width 6 height 6
click at [0, 0] on input "checkbox" at bounding box center [0, 0] width 0 height 0
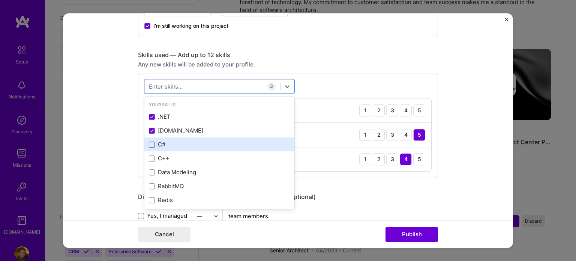
click at [149, 144] on span at bounding box center [152, 144] width 6 height 6
click at [0, 0] on input "checkbox" at bounding box center [0, 0] width 0 height 0
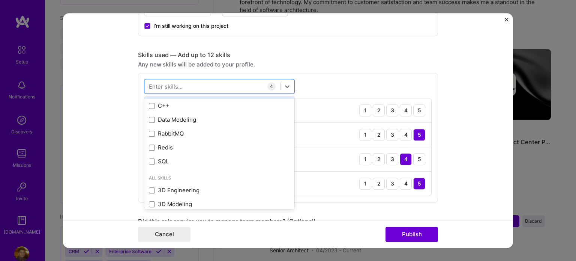
scroll to position [57, 0]
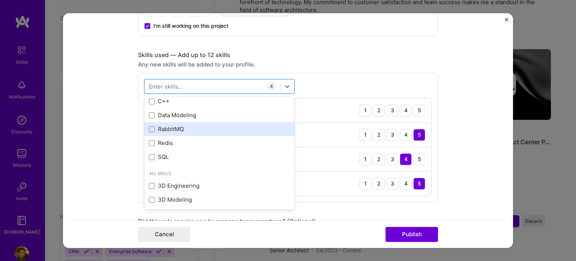
click at [149, 131] on label at bounding box center [152, 129] width 6 height 6
click at [0, 0] on input "checkbox" at bounding box center [0, 0] width 0 height 0
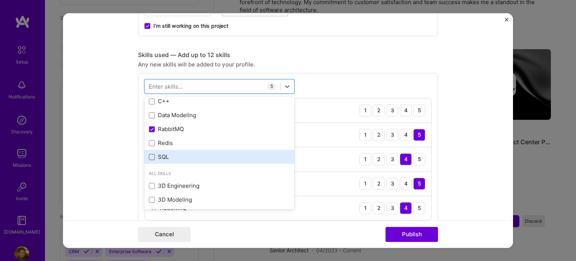
click at [151, 156] on span at bounding box center [152, 157] width 6 height 6
click at [0, 0] on input "checkbox" at bounding box center [0, 0] width 0 height 0
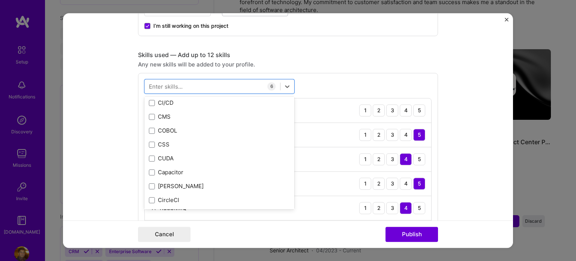
scroll to position [903, 0]
click at [150, 100] on span at bounding box center [152, 103] width 6 height 6
click at [0, 0] on input "checkbox" at bounding box center [0, 0] width 0 height 0
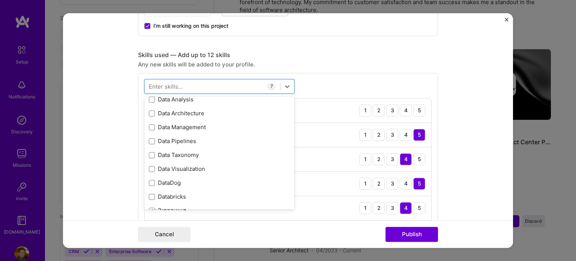
scroll to position [1268, 0]
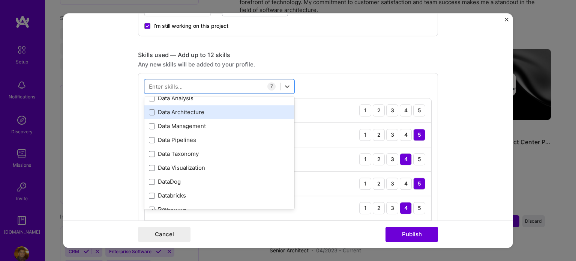
click at [150, 114] on div "Data Architecture" at bounding box center [219, 112] width 141 height 8
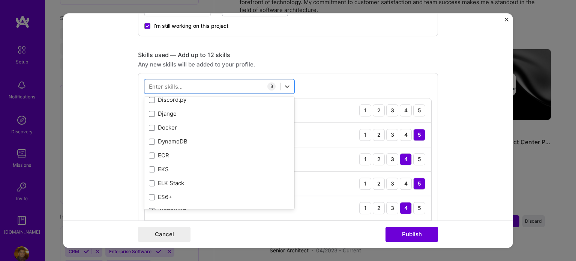
scroll to position [1517, 0]
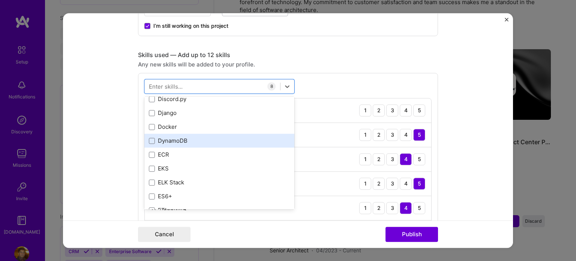
click at [151, 142] on span at bounding box center [152, 141] width 6 height 6
click at [0, 0] on input "checkbox" at bounding box center [0, 0] width 0 height 0
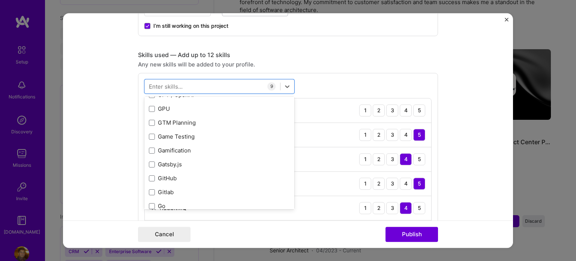
scroll to position [2005, 0]
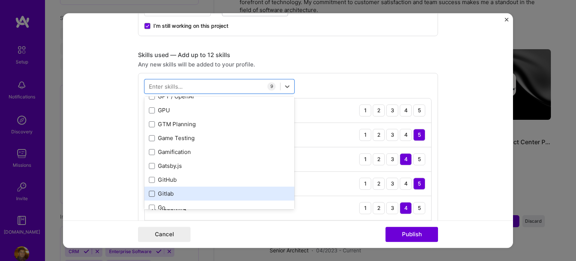
click at [149, 192] on span at bounding box center [152, 193] width 6 height 6
click at [0, 0] on input "checkbox" at bounding box center [0, 0] width 0 height 0
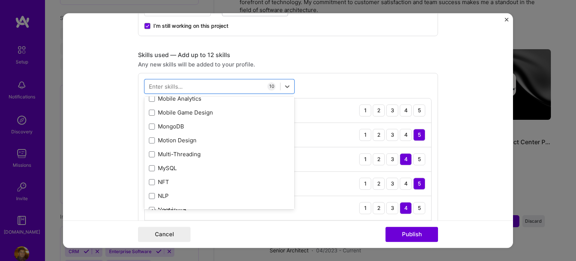
scroll to position [2993, 0]
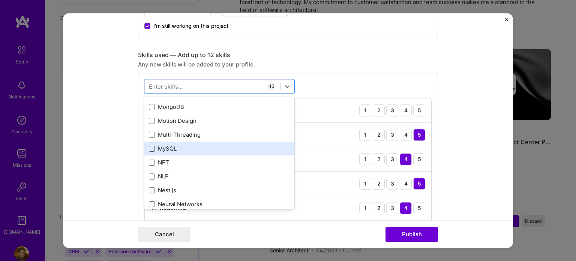
click at [149, 147] on span at bounding box center [152, 148] width 6 height 6
click at [0, 0] on input "checkbox" at bounding box center [0, 0] width 0 height 0
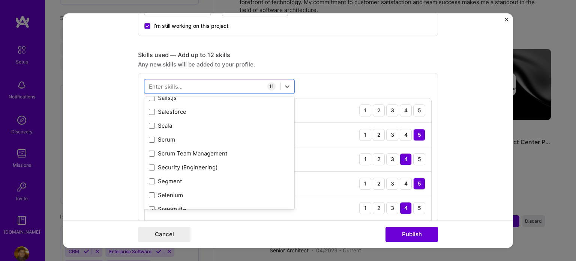
scroll to position [4055, 0]
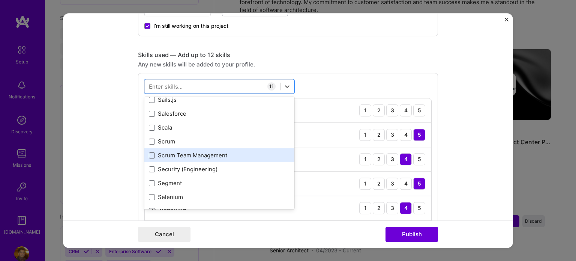
click at [149, 152] on span at bounding box center [152, 155] width 6 height 6
click at [0, 0] on input "checkbox" at bounding box center [0, 0] width 0 height 0
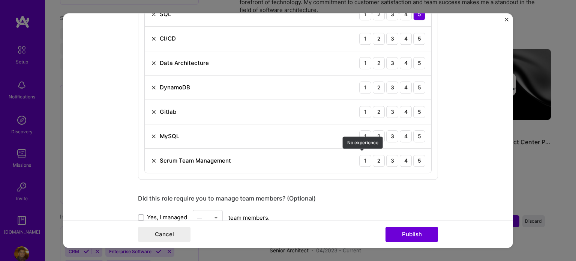
scroll to position [556, 0]
click at [456, 207] on form "Editing suggested project This project is suggested based on your LinkedIn, res…" at bounding box center [288, 130] width 450 height 235
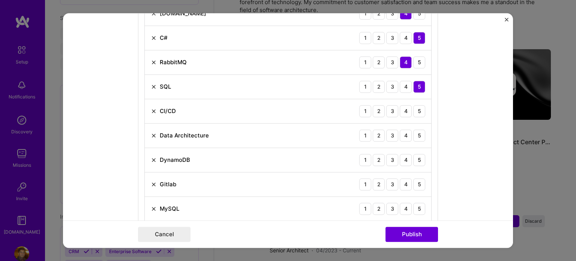
scroll to position [483, 0]
click at [404, 109] on div "4" at bounding box center [406, 111] width 12 height 12
click at [403, 132] on div "4" at bounding box center [406, 135] width 12 height 12
drag, startPoint x: 415, startPoint y: 135, endPoint x: 420, endPoint y: 131, distance: 5.3
click at [420, 131] on div "5" at bounding box center [419, 135] width 12 height 12
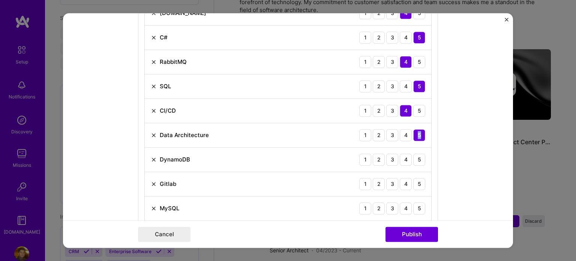
click at [420, 131] on div "5" at bounding box center [419, 135] width 12 height 12
click at [417, 153] on div "5" at bounding box center [419, 159] width 12 height 12
click at [401, 157] on div "4" at bounding box center [406, 159] width 12 height 12
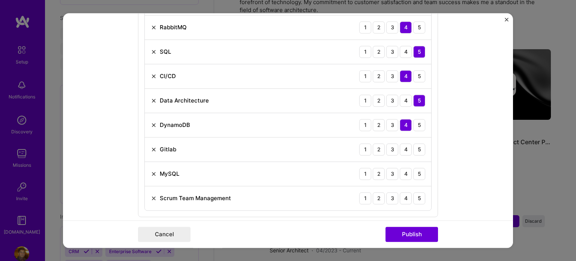
scroll to position [517, 0]
click at [406, 148] on div "4" at bounding box center [406, 149] width 12 height 12
click at [414, 172] on div "5" at bounding box center [419, 174] width 12 height 12
click at [414, 196] on div "5" at bounding box center [419, 198] width 12 height 12
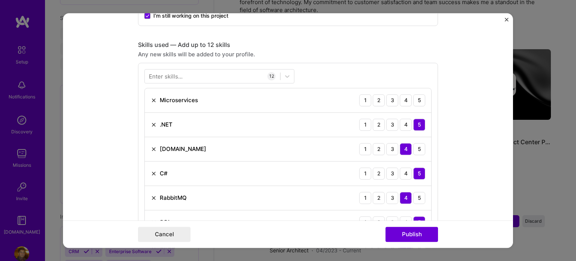
scroll to position [346, 0]
click at [419, 102] on div "5" at bounding box center [419, 101] width 12 height 12
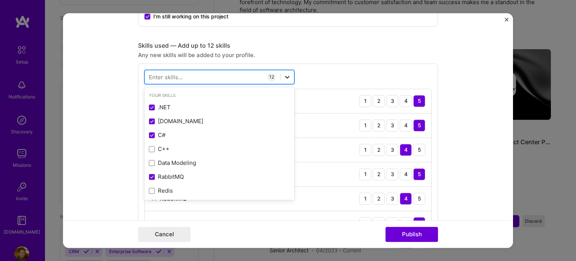
click at [283, 77] on icon at bounding box center [286, 76] width 7 height 7
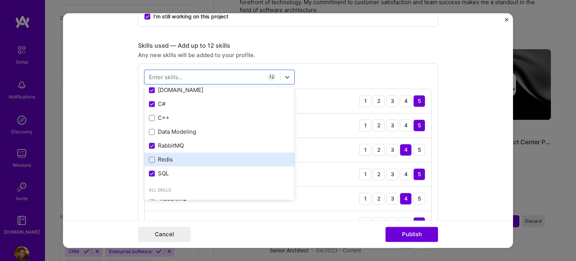
scroll to position [16, 0]
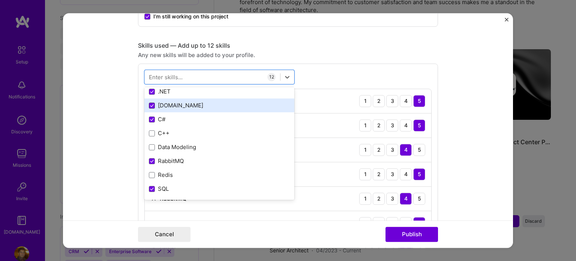
click at [150, 104] on icon at bounding box center [151, 105] width 3 height 2
click at [0, 0] on input "checkbox" at bounding box center [0, 0] width 0 height 0
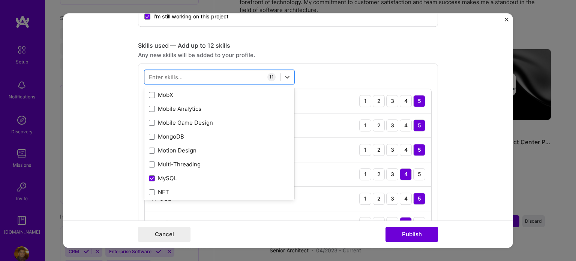
scroll to position [2954, 0]
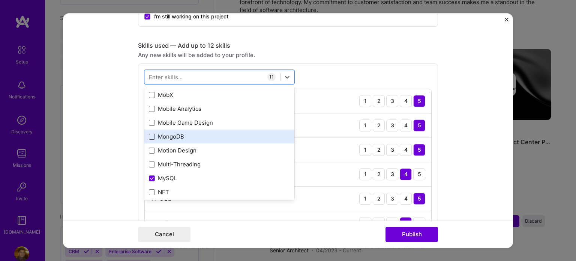
click at [150, 134] on span at bounding box center [152, 136] width 6 height 6
click at [0, 0] on input "checkbox" at bounding box center [0, 0] width 0 height 0
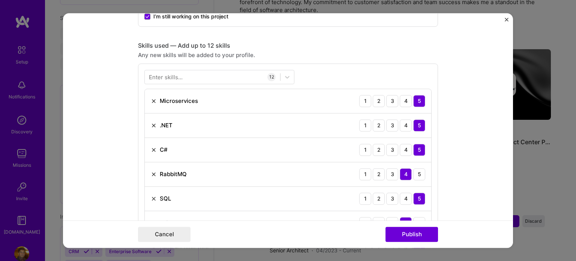
click at [455, 160] on form "Editing suggested project This project is suggested based on your LinkedIn, res…" at bounding box center [288, 130] width 450 height 235
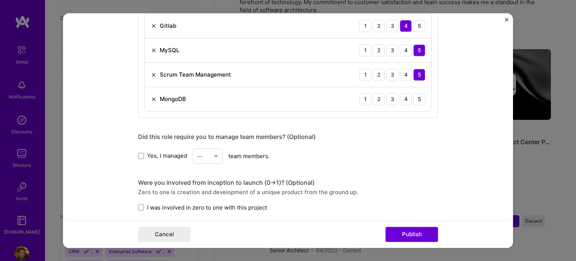
scroll to position [618, 0]
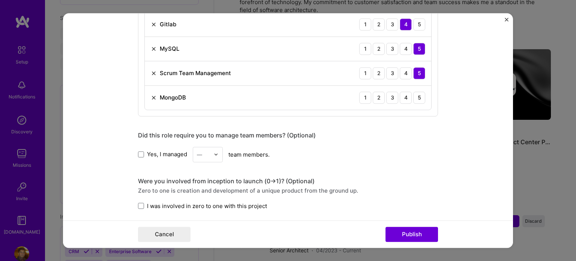
click at [415, 101] on div "MongoDB 1 2 3 4 5" at bounding box center [288, 97] width 286 height 24
click at [417, 99] on div "5" at bounding box center [419, 97] width 12 height 12
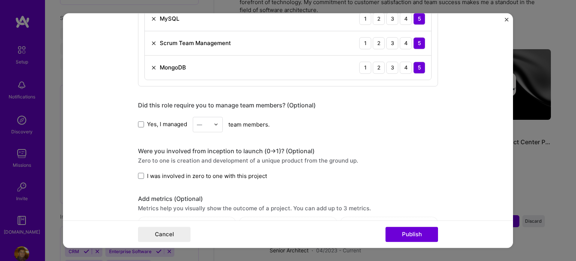
scroll to position [648, 0]
click at [139, 121] on span at bounding box center [141, 124] width 6 height 6
click at [0, 0] on input "Yes, I managed" at bounding box center [0, 0] width 0 height 0
click at [214, 122] on img at bounding box center [216, 124] width 4 height 4
click at [204, 181] on div "4" at bounding box center [207, 186] width 25 height 14
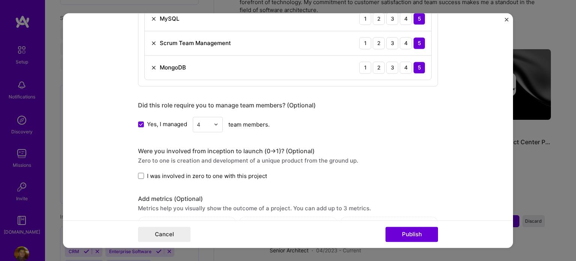
click at [111, 175] on form "Editing suggested project This project is suggested based on your LinkedIn, res…" at bounding box center [288, 130] width 450 height 235
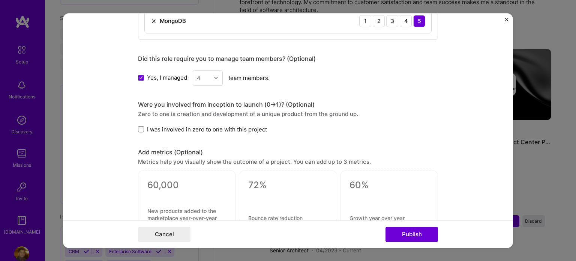
click at [138, 129] on span at bounding box center [141, 129] width 6 height 6
click at [0, 0] on input "I was involved in zero to one with this project" at bounding box center [0, 0] width 0 height 0
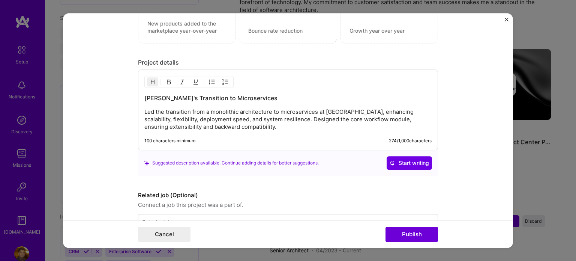
scroll to position [901, 0]
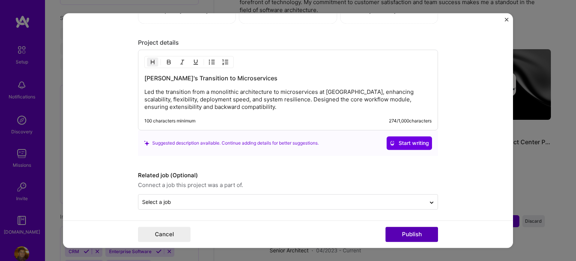
click at [414, 238] on button "Publish" at bounding box center [411, 233] width 52 height 15
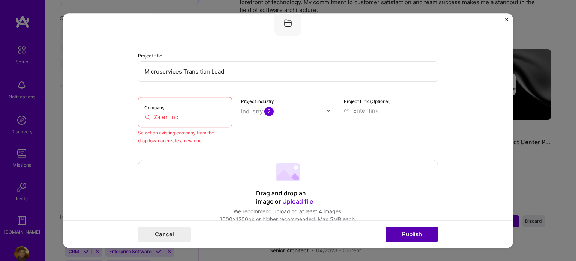
scroll to position [49, 0]
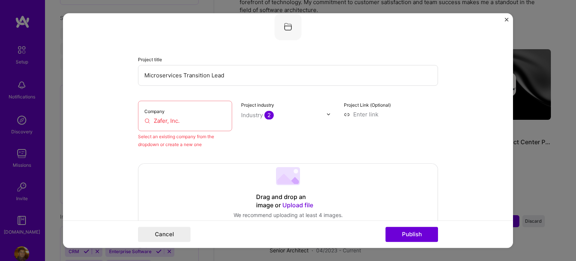
click at [173, 119] on input "Zafer, Inc." at bounding box center [184, 121] width 81 height 8
click at [179, 118] on input "Zafer, Inc." at bounding box center [184, 121] width 81 height 8
drag, startPoint x: 179, startPoint y: 118, endPoint x: 134, endPoint y: 118, distance: 45.4
click at [134, 118] on form "Editing suggested project This project is suggested based on your LinkedIn, res…" at bounding box center [288, 130] width 450 height 235
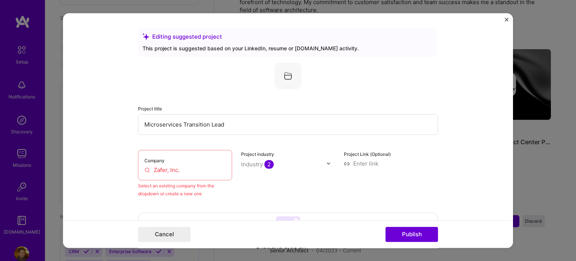
click at [286, 66] on img at bounding box center [287, 75] width 27 height 27
click at [283, 81] on img at bounding box center [287, 75] width 27 height 27
click at [287, 78] on img at bounding box center [287, 75] width 27 height 27
click at [220, 123] on input "Microservices Transition Lead" at bounding box center [288, 124] width 300 height 21
click at [237, 126] on input "Microservices Transition Lead" at bounding box center [288, 124] width 300 height 21
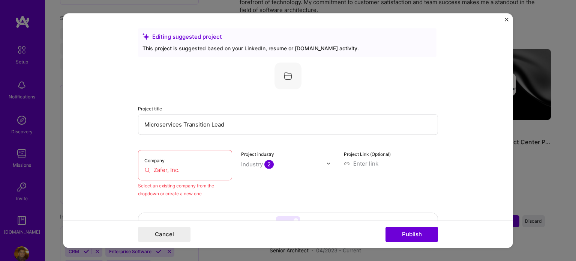
click at [203, 169] on input "Zafer, Inc." at bounding box center [184, 170] width 81 height 8
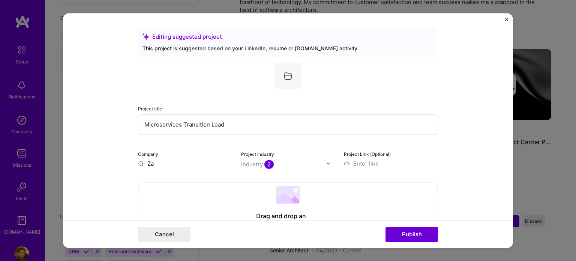
type input "Z"
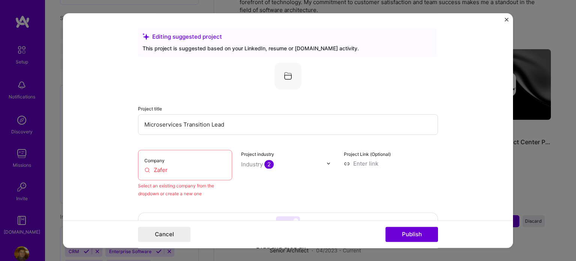
click at [156, 171] on input "Zafer" at bounding box center [184, 170] width 81 height 8
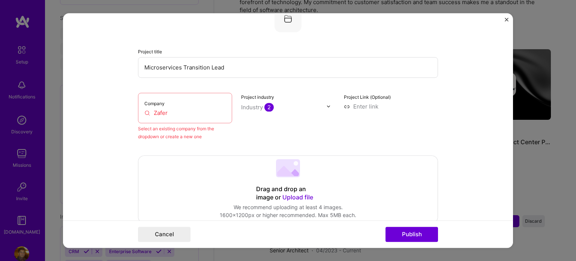
scroll to position [57, 0]
click at [164, 112] on input "Zafer" at bounding box center [184, 113] width 81 height 8
paste input "[URL]"
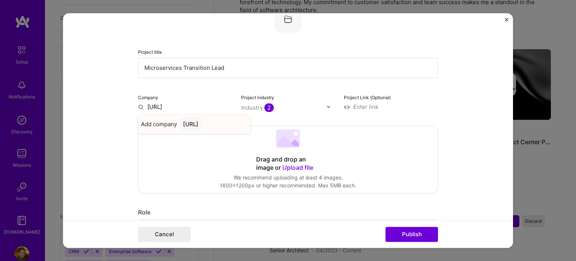
type input "[URL]"
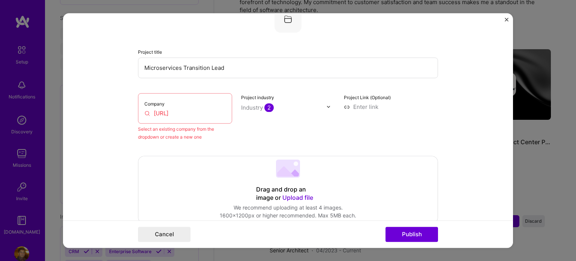
click at [363, 106] on input at bounding box center [391, 107] width 94 height 8
paste input "[URL]"
type input "[URL]"
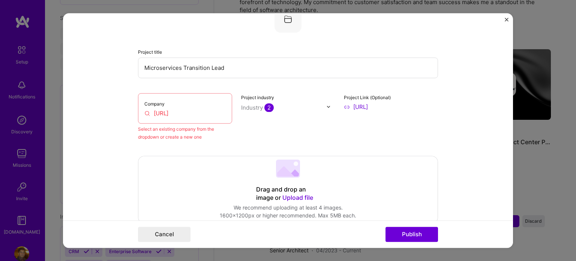
click at [112, 139] on form "Editing suggested project This project is suggested based on your LinkedIn, res…" at bounding box center [288, 130] width 450 height 235
click at [184, 113] on input "[URL]" at bounding box center [184, 113] width 81 height 8
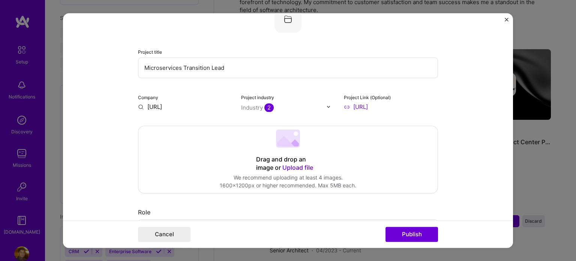
click at [138, 106] on input "[URL]" at bounding box center [185, 107] width 94 height 8
click at [173, 106] on input "[URL]" at bounding box center [185, 107] width 94 height 8
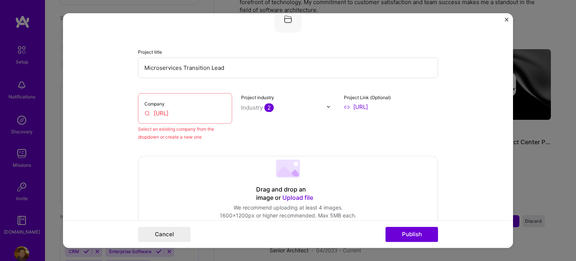
click at [172, 136] on div "Select an existing company from the dropdown or create a new one" at bounding box center [185, 133] width 94 height 16
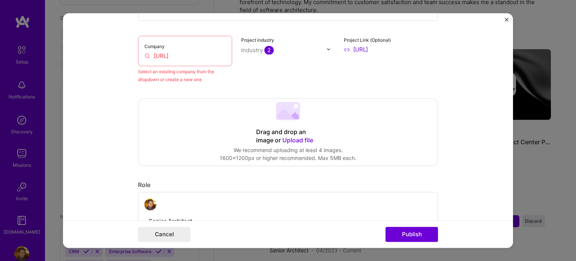
scroll to position [115, 0]
click at [159, 55] on input "[URL]" at bounding box center [184, 55] width 81 height 8
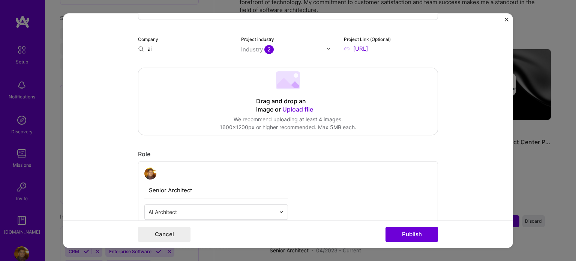
type input "i"
click at [138, 49] on input "text" at bounding box center [185, 49] width 94 height 8
click at [146, 49] on input "text" at bounding box center [185, 49] width 94 height 8
click at [122, 103] on form "Editing suggested project This project is suggested based on your LinkedIn, res…" at bounding box center [288, 130] width 450 height 235
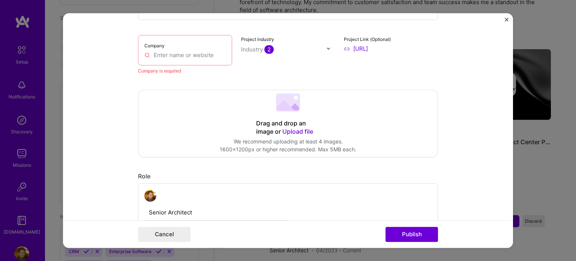
click at [145, 54] on input "text" at bounding box center [184, 55] width 81 height 8
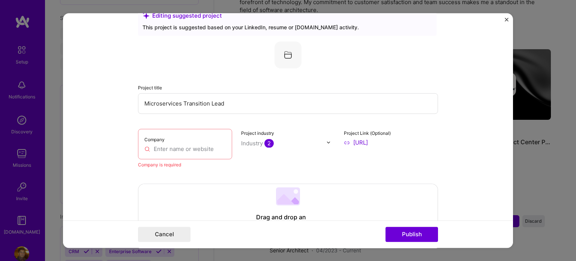
scroll to position [0, 0]
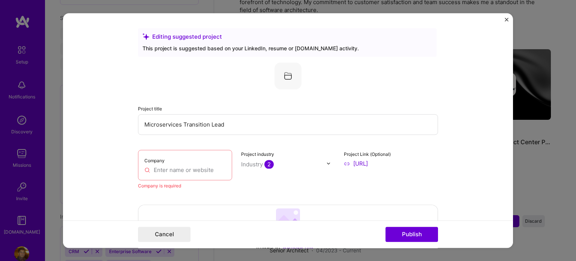
click at [161, 168] on input "text" at bounding box center [184, 170] width 81 height 8
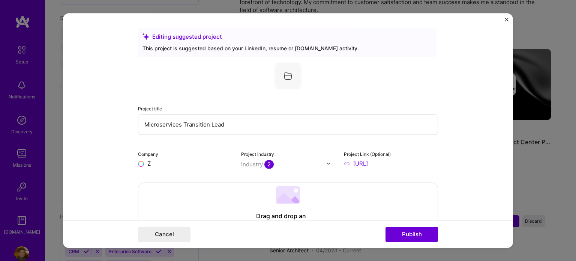
click at [139, 163] on input "Z" at bounding box center [185, 163] width 94 height 8
click at [138, 163] on input "Z" at bounding box center [185, 163] width 94 height 8
click at [152, 164] on input "Z" at bounding box center [185, 163] width 94 height 8
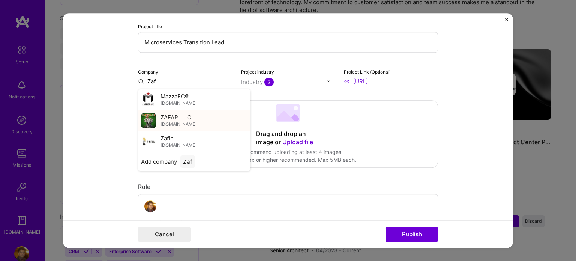
scroll to position [83, 0]
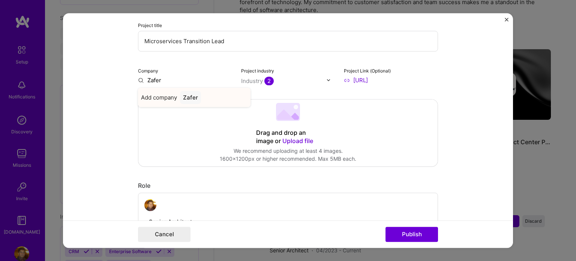
type input "Zafer"
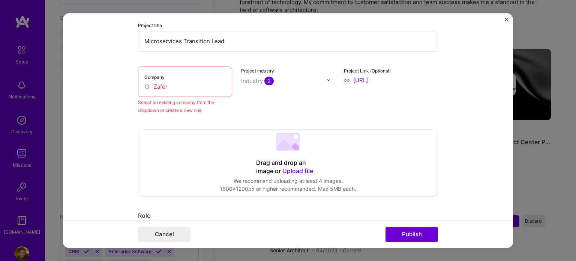
click at [145, 91] on div "Company Zafer" at bounding box center [185, 81] width 94 height 30
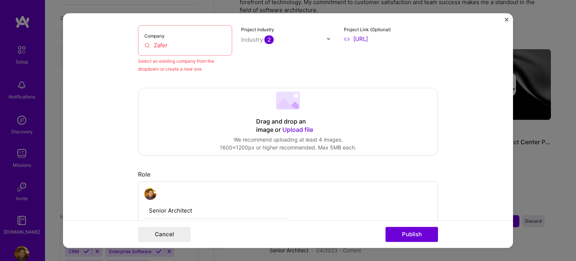
scroll to position [120, 0]
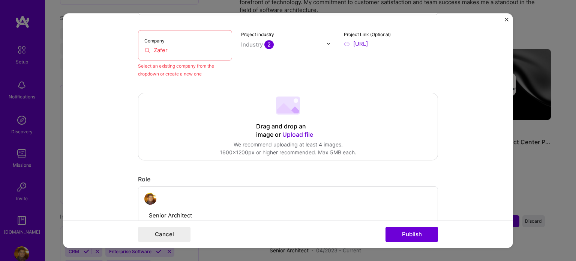
click at [160, 49] on input "Zafer" at bounding box center [184, 50] width 81 height 8
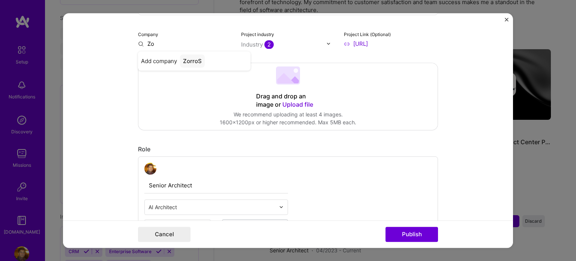
type input "Z"
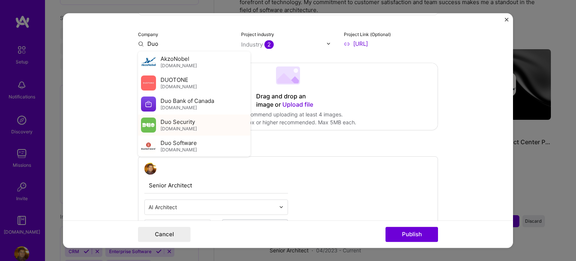
scroll to position [61, 0]
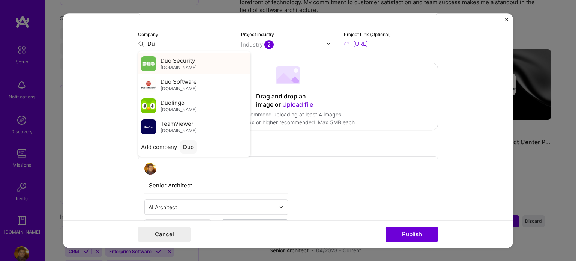
type input "D"
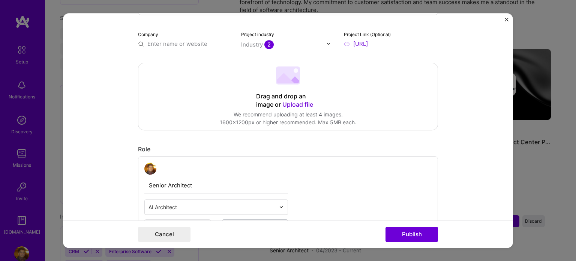
scroll to position [0, 0]
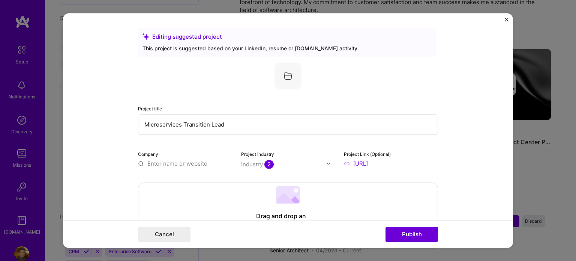
click at [285, 76] on img at bounding box center [287, 75] width 27 height 27
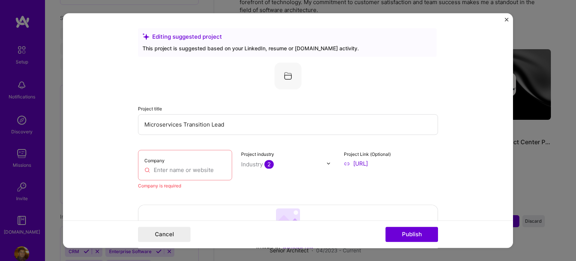
click at [223, 123] on input "Microservices Transition Lead" at bounding box center [288, 124] width 300 height 21
click at [344, 163] on input "[URL]" at bounding box center [391, 163] width 94 height 8
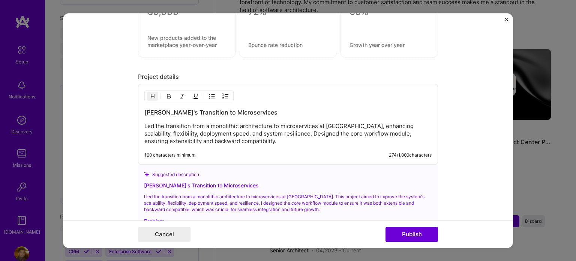
scroll to position [892, 0]
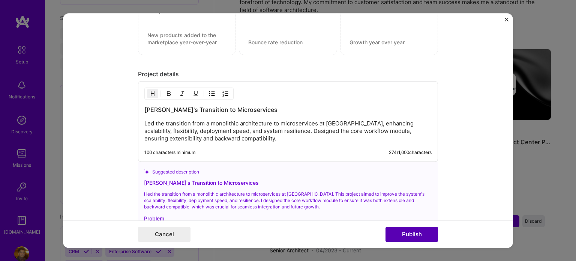
click at [409, 234] on button "Publish" at bounding box center [411, 233] width 52 height 15
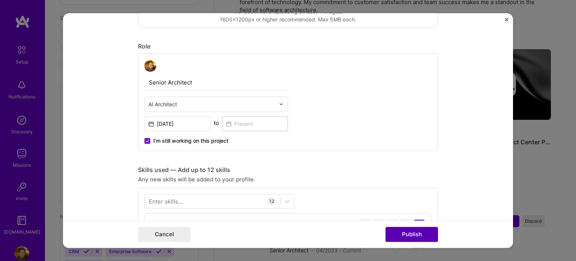
scroll to position [49, 0]
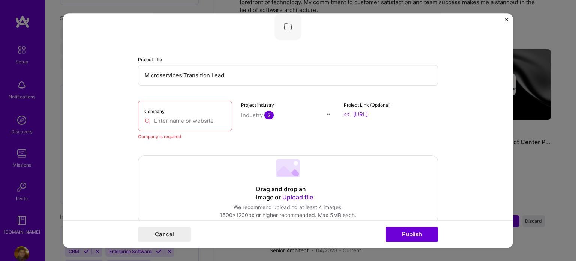
click at [177, 125] on div "Company" at bounding box center [185, 115] width 94 height 30
click at [168, 119] on input "text" at bounding box center [184, 121] width 81 height 8
paste input "[URL]"
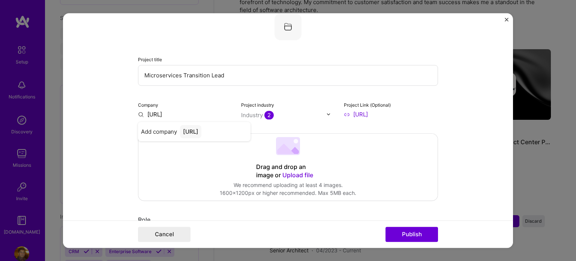
click at [87, 198] on form "Editing suggested project This project is suggested based on your LinkedIn, res…" at bounding box center [288, 130] width 450 height 235
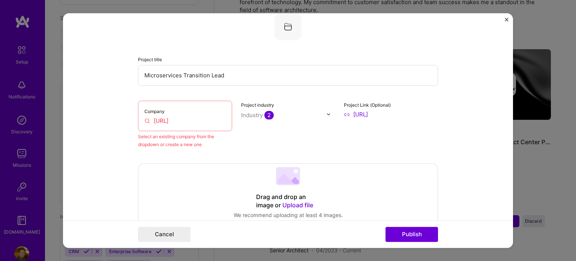
click at [171, 121] on input "[URL]" at bounding box center [184, 121] width 81 height 8
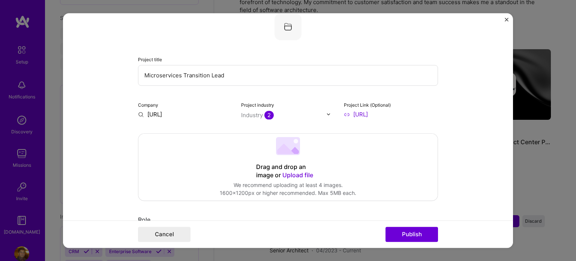
click at [194, 111] on input "[URL]" at bounding box center [185, 114] width 94 height 8
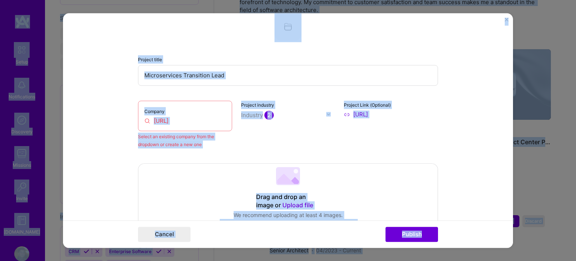
click at [151, 121] on input "[URL]" at bounding box center [184, 121] width 81 height 8
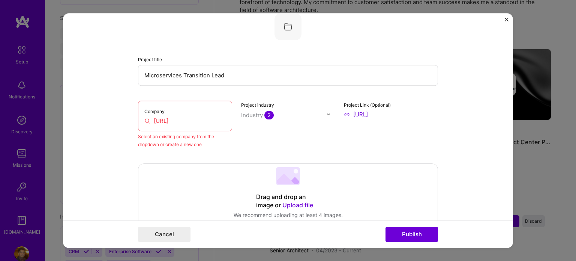
click at [151, 121] on input "[URL]" at bounding box center [184, 121] width 81 height 8
click at [195, 120] on input "[URL]" at bounding box center [184, 121] width 81 height 8
paste input "[URL]"
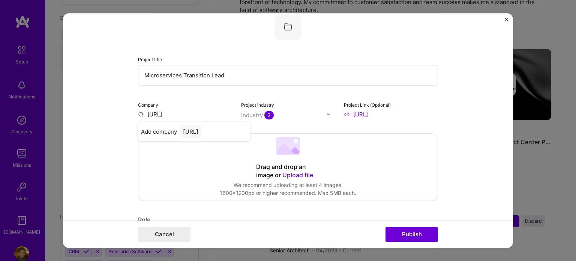
type input "[URL]"
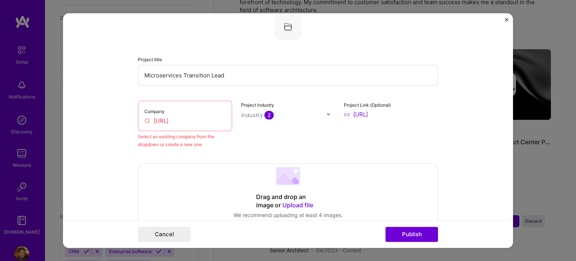
drag, startPoint x: 210, startPoint y: 118, endPoint x: 139, endPoint y: 117, distance: 71.6
click at [139, 117] on div "Company [URL]" at bounding box center [185, 115] width 94 height 30
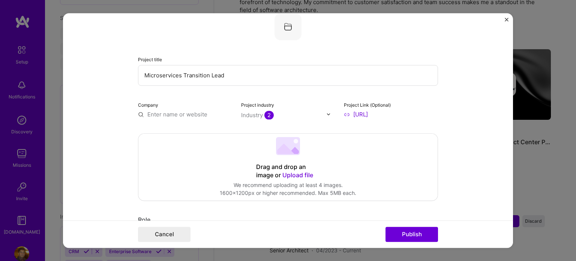
click at [158, 117] on input "text" at bounding box center [185, 114] width 94 height 8
click at [144, 113] on input "text" at bounding box center [185, 114] width 94 height 8
click at [143, 113] on input "text" at bounding box center [185, 114] width 94 height 8
click at [148, 114] on input "[URL]" at bounding box center [185, 114] width 94 height 8
type input "[URL]"
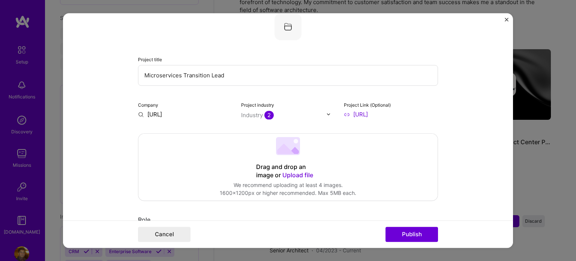
click at [111, 163] on form "Editing suggested project This project is suggested based on your LinkedIn, res…" at bounding box center [288, 130] width 450 height 235
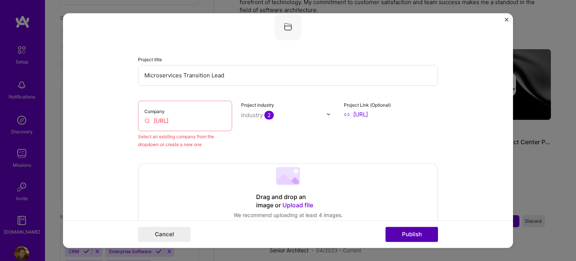
click at [412, 237] on button "Publish" at bounding box center [411, 233] width 52 height 15
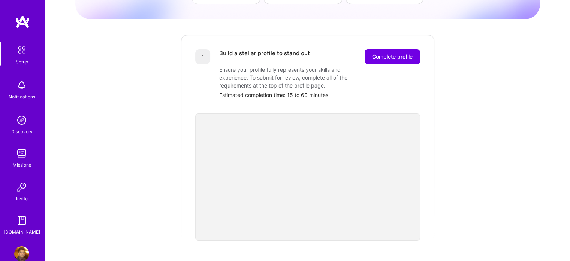
scroll to position [79, 0]
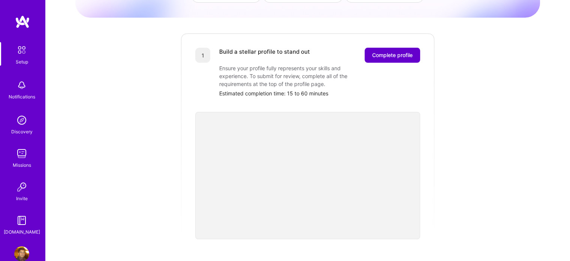
click at [379, 51] on span "Complete profile" at bounding box center [392, 54] width 40 height 7
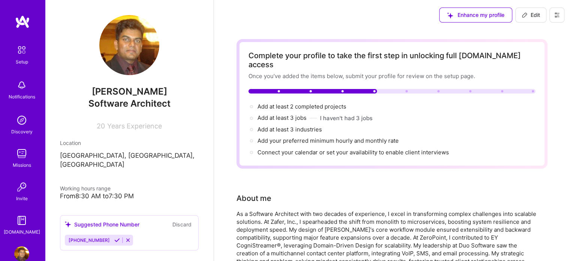
click at [556, 16] on icon at bounding box center [557, 15] width 4 height 4
click at [518, 30] on button "Settings" at bounding box center [536, 31] width 56 height 19
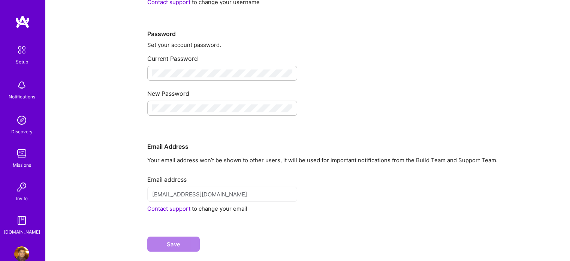
scroll to position [124, 0]
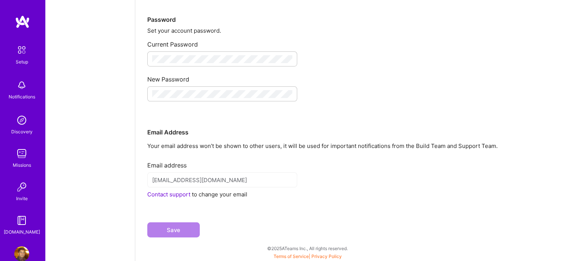
click at [16, 44] on img at bounding box center [22, 50] width 16 height 16
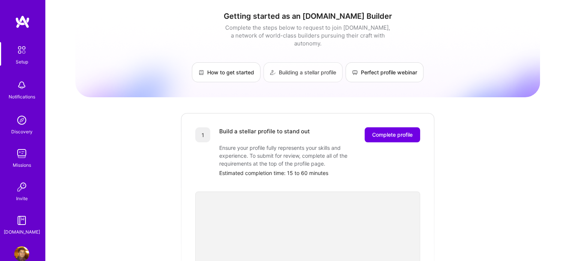
click at [297, 64] on link "Building a stellar profile" at bounding box center [303, 72] width 79 height 20
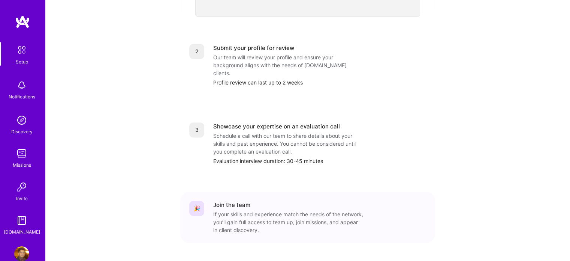
scroll to position [309, 0]
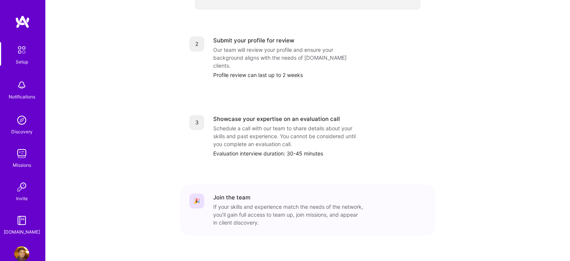
click at [19, 224] on img at bounding box center [21, 220] width 15 height 15
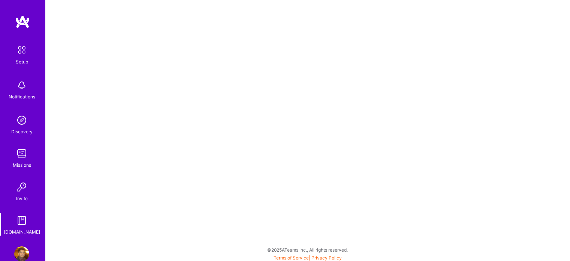
scroll to position [2, 0]
